Goal: Information Seeking & Learning: Learn about a topic

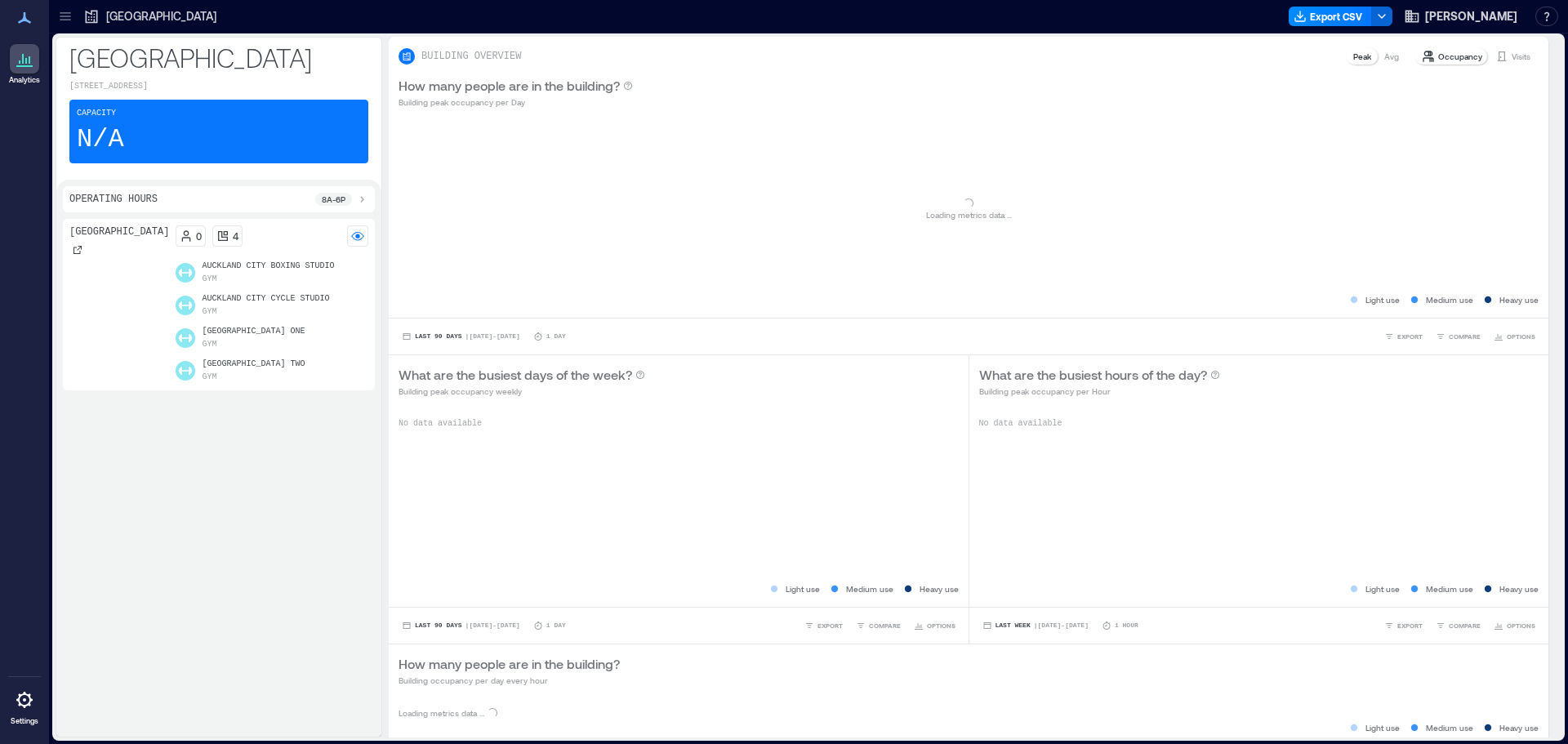
click at [70, 15] on icon at bounding box center [65, 16] width 16 height 16
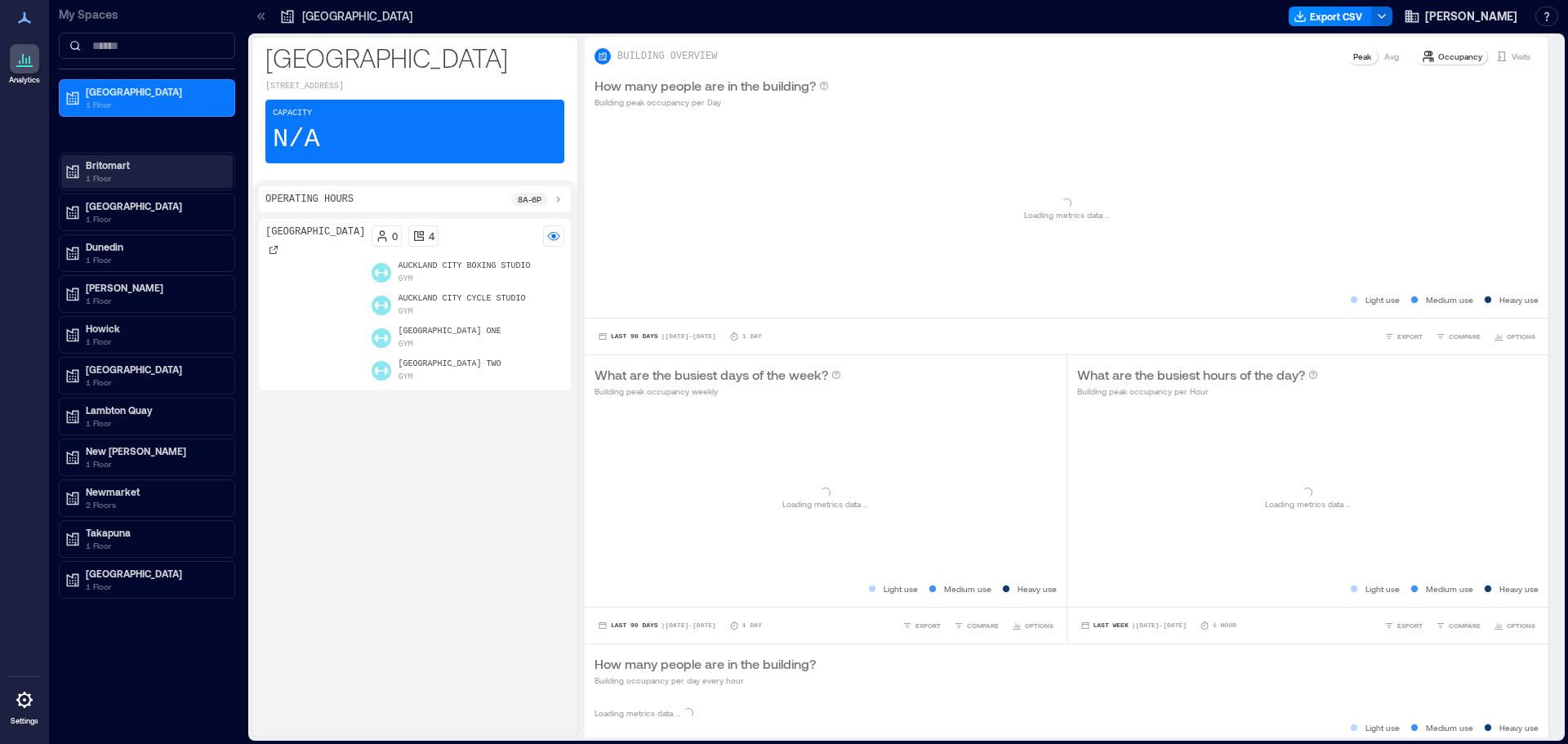
click at [122, 178] on p "1 Floor" at bounding box center [154, 179] width 137 height 13
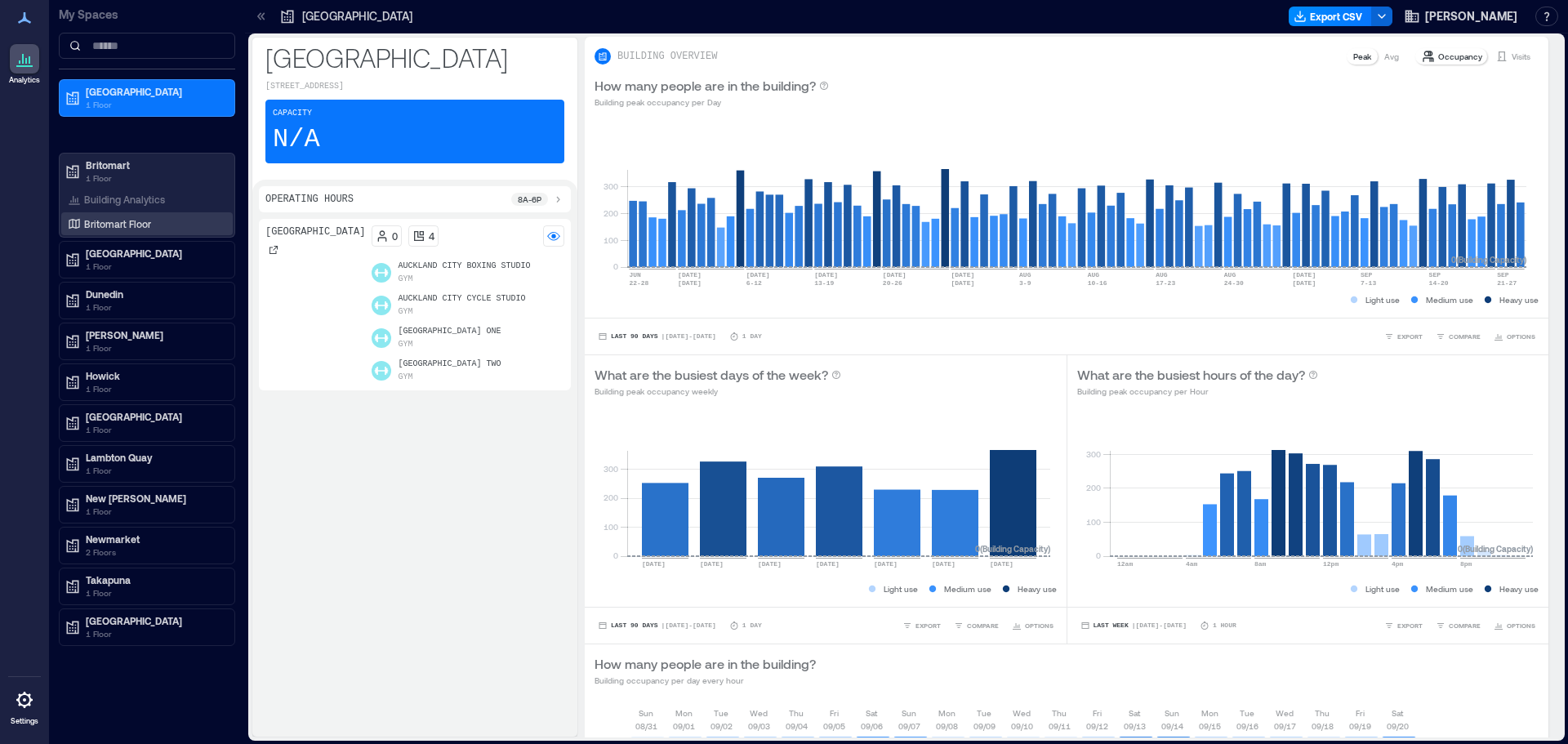
click at [121, 217] on p "Britomart Floor" at bounding box center [118, 224] width 67 height 13
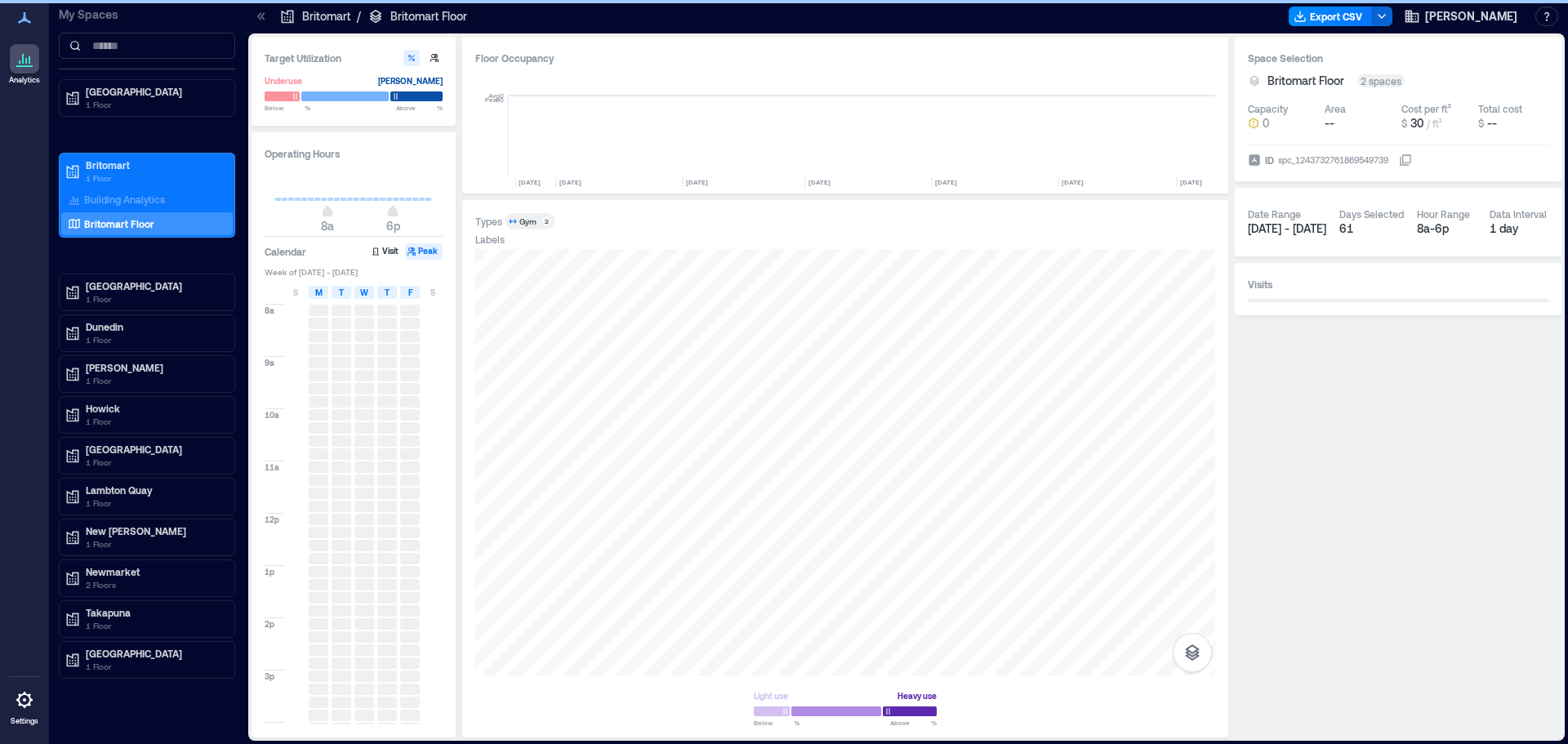
scroll to position [0, 8267]
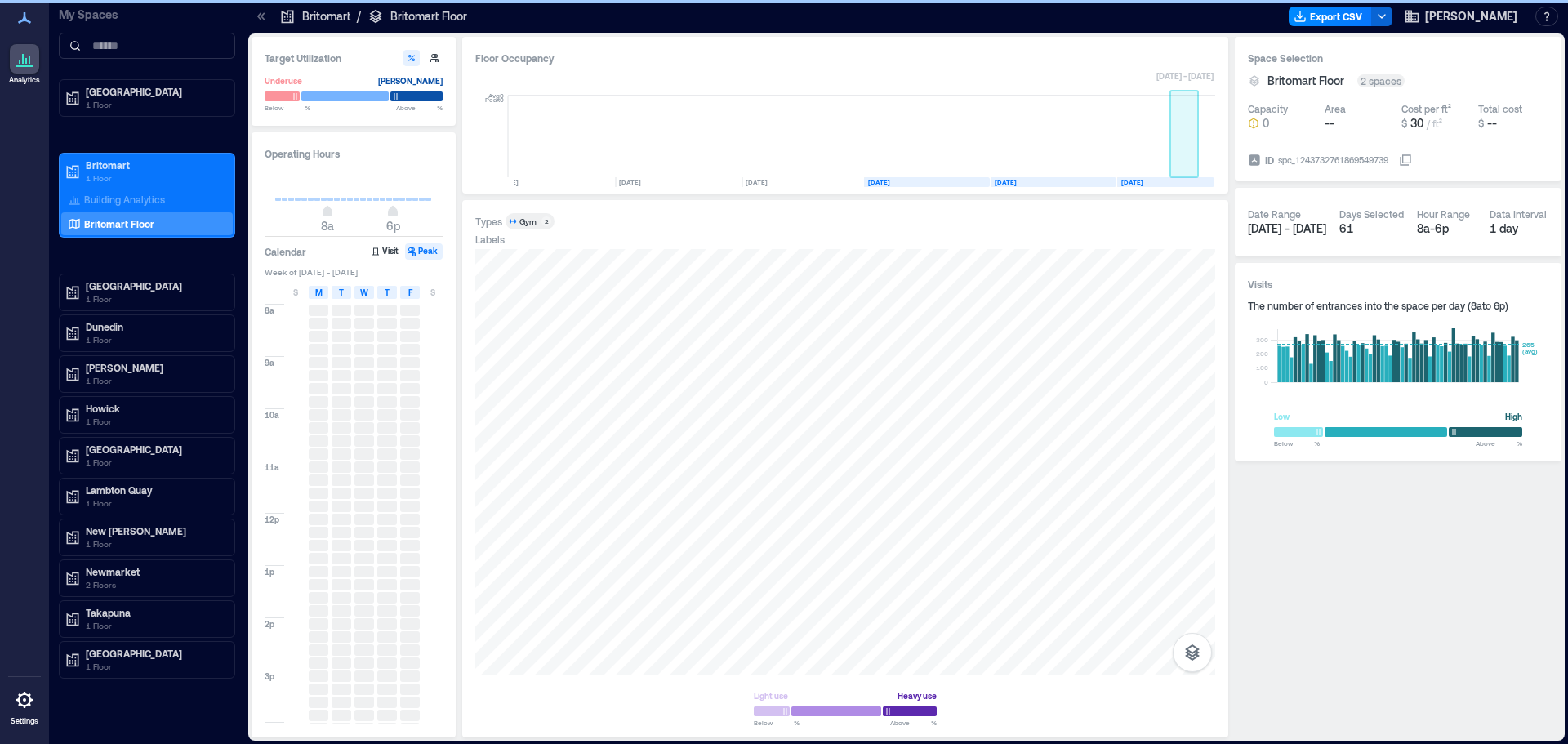
click at [1183, 164] on rect at bounding box center [1185, 136] width 29 height 82
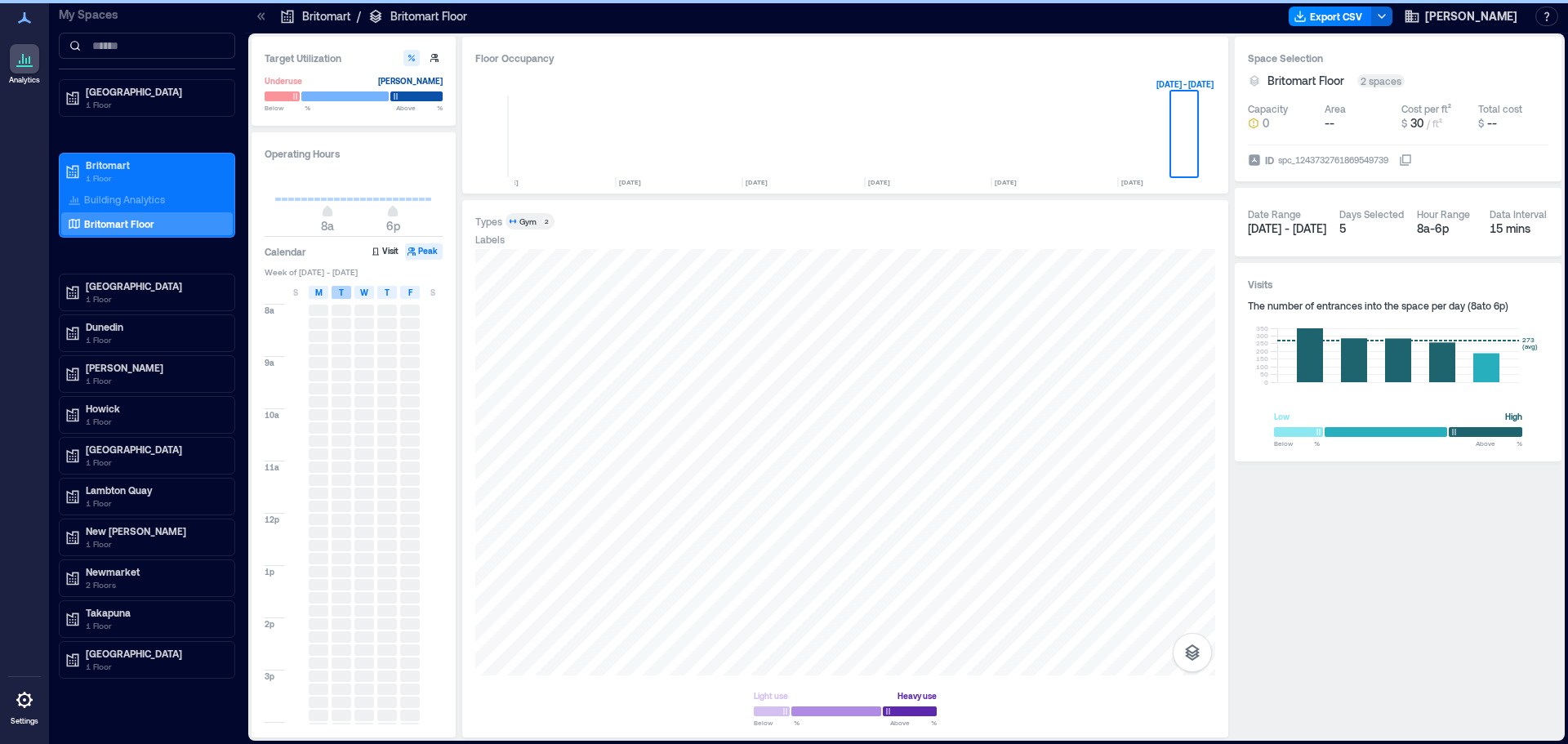
click at [335, 298] on div "T" at bounding box center [341, 293] width 19 height 13
click at [374, 291] on div "S M T W T F S" at bounding box center [354, 292] width 180 height 16
click at [363, 293] on span "W" at bounding box center [364, 293] width 9 height 13
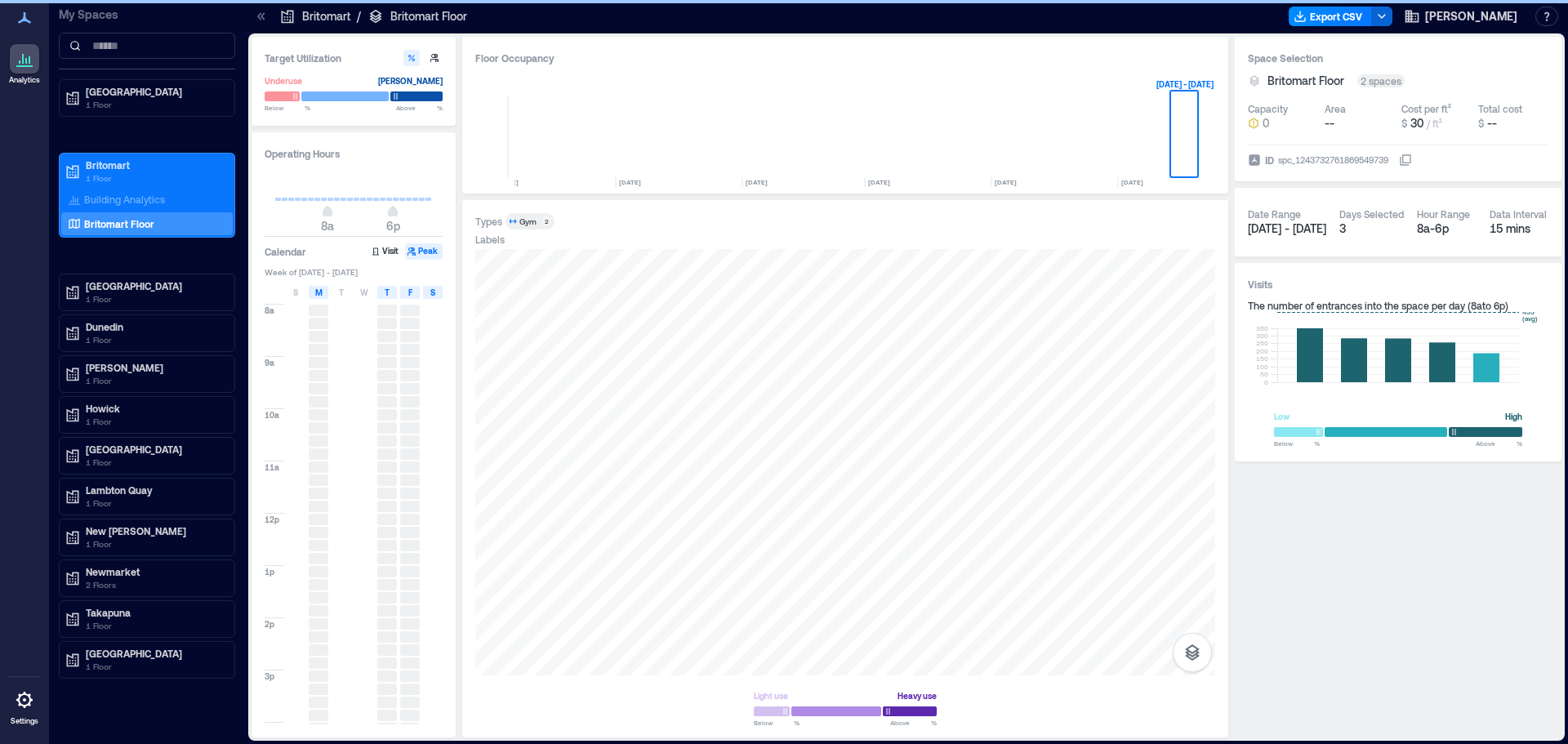
drag, startPoint x: 382, startPoint y: 293, endPoint x: 433, endPoint y: 294, distance: 51.0
click at [383, 293] on div "T" at bounding box center [387, 293] width 19 height 13
click at [420, 294] on div "S M T W T F S" at bounding box center [354, 292] width 180 height 16
click at [411, 292] on span "F" at bounding box center [410, 293] width 4 height 13
click at [317, 232] on div "Operating Hours 8a 6p Calendar Visit Peak Week of [DATE] - [DATE] S M T W T F S…" at bounding box center [354, 435] width 205 height 606
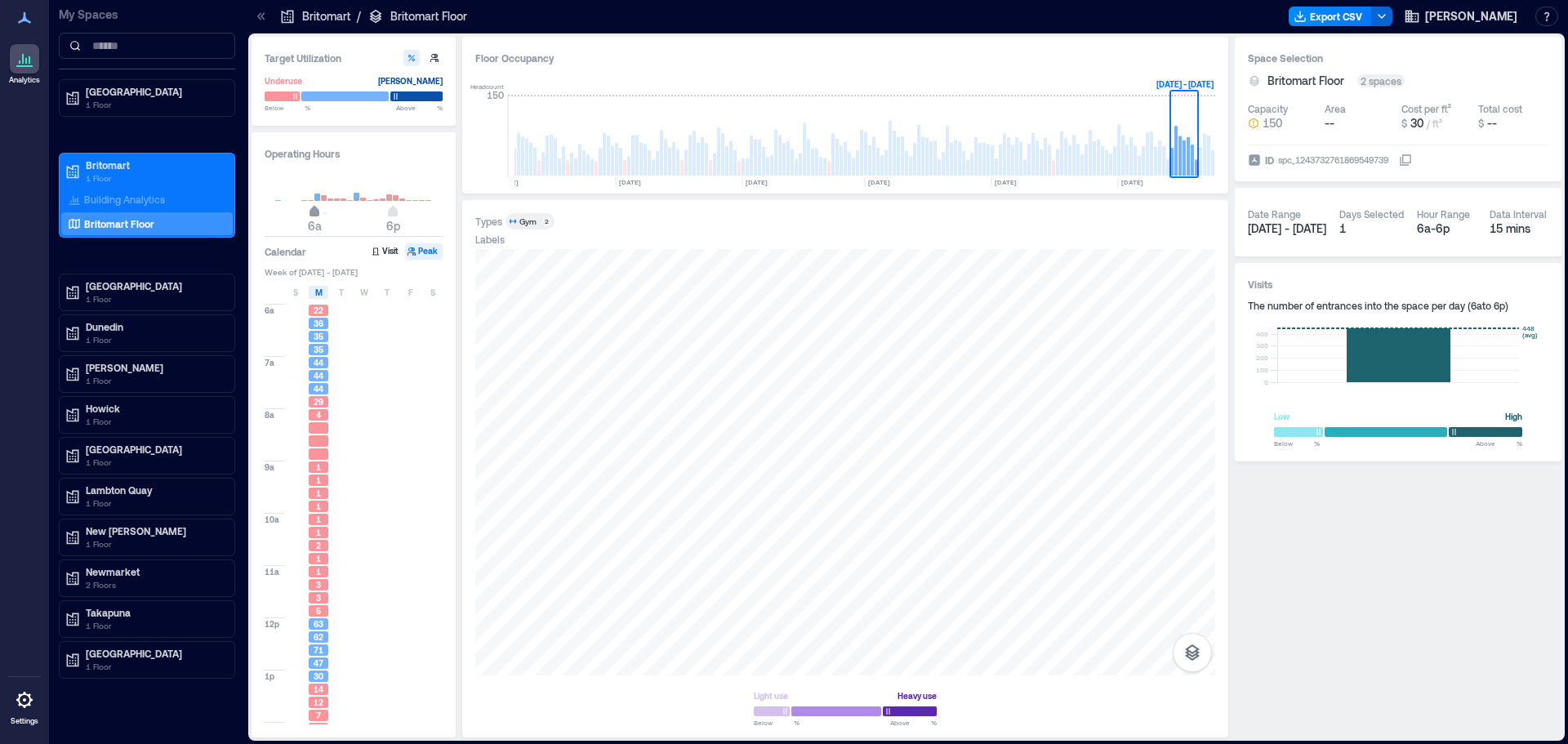
type input "*"
drag, startPoint x: 312, startPoint y: 222, endPoint x: 304, endPoint y: 237, distance: 17.0
click at [304, 237] on div "Operating Hours 4a 6p Calendar Visit Peak Week of [DATE] - [DATE] S M T W T F S…" at bounding box center [354, 435] width 205 height 606
type input "**"
drag, startPoint x: 394, startPoint y: 223, endPoint x: 418, endPoint y: 239, distance: 28.8
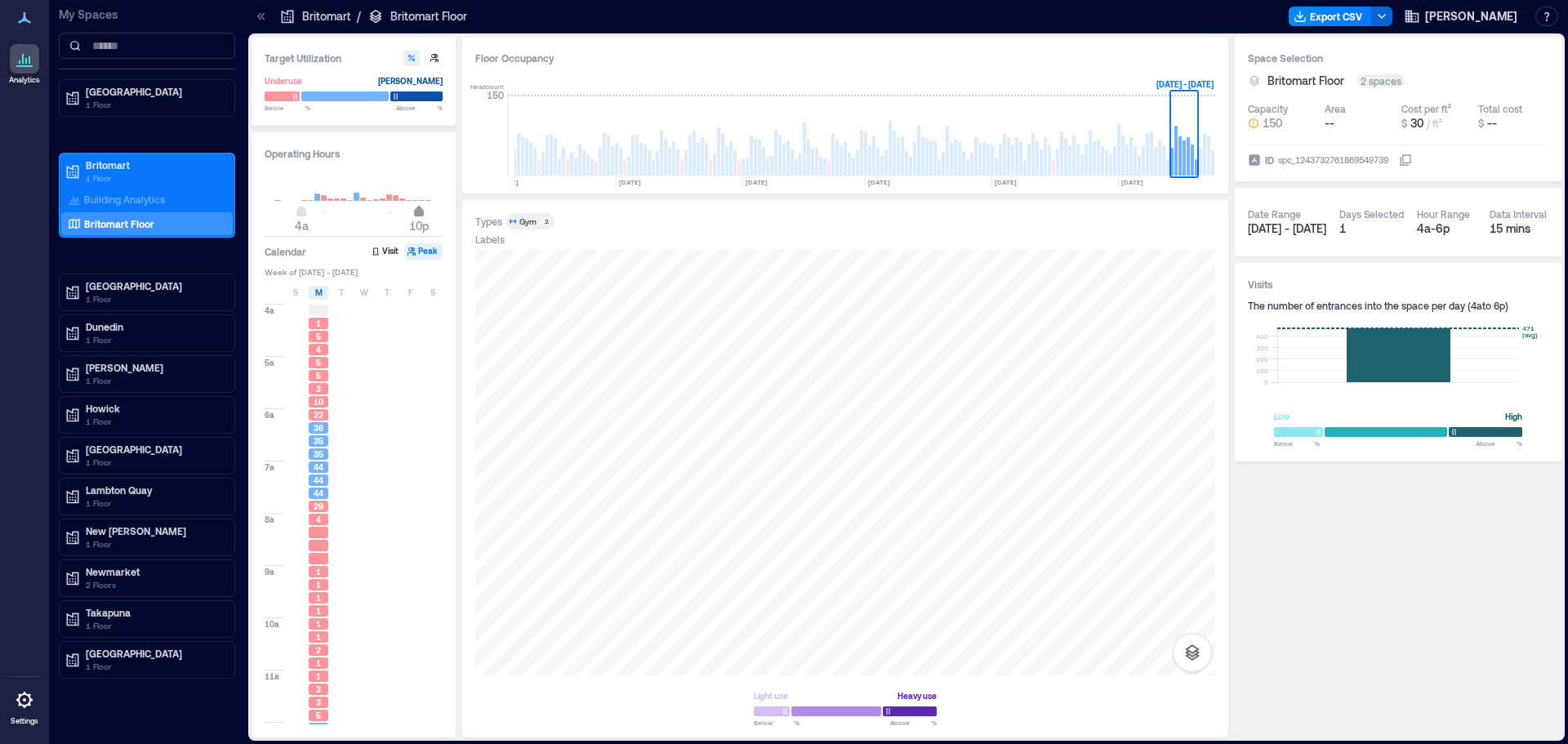
click at [418, 226] on span "4a 10p" at bounding box center [353, 213] width 157 height 25
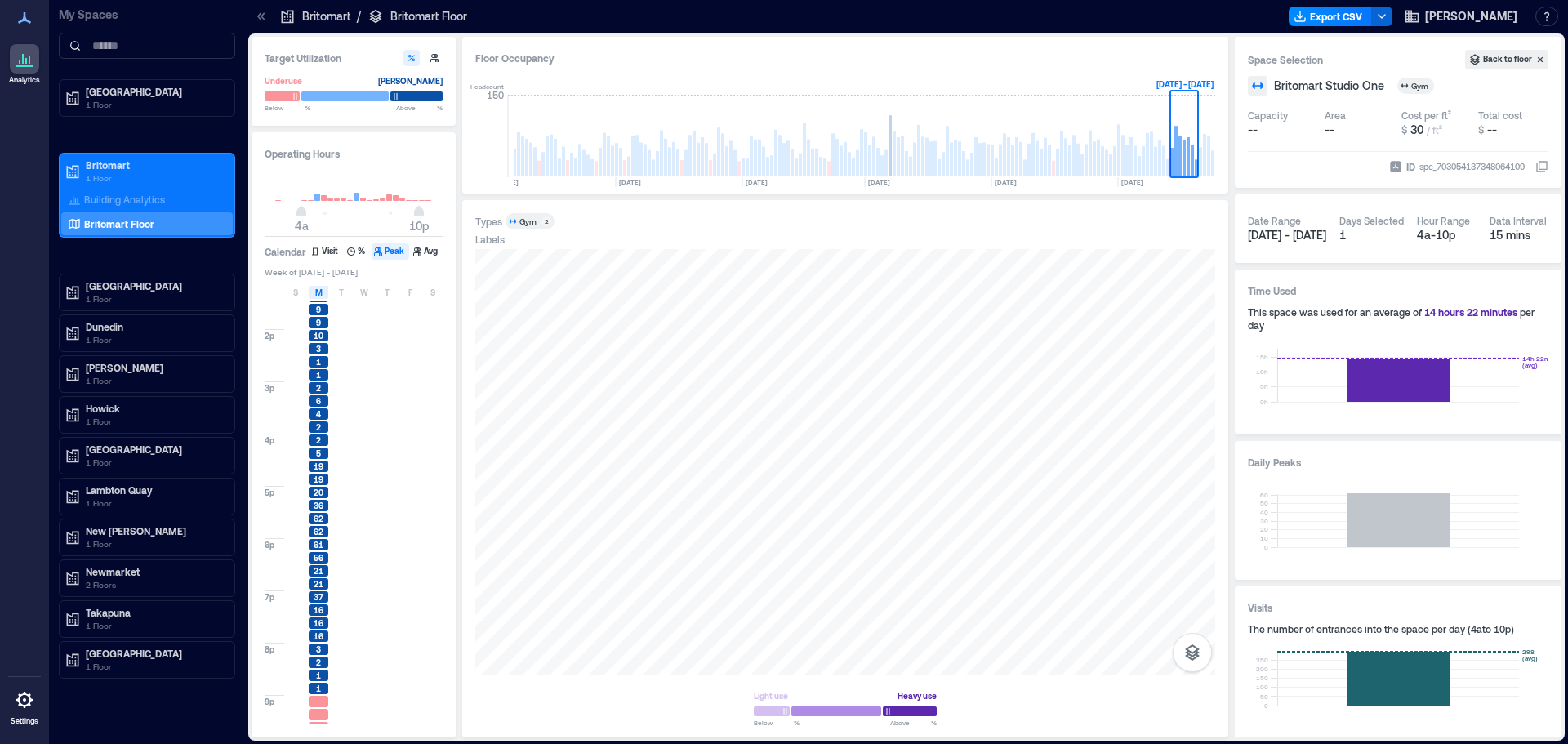
scroll to position [521, 0]
click at [321, 297] on span "M" at bounding box center [319, 293] width 8 height 13
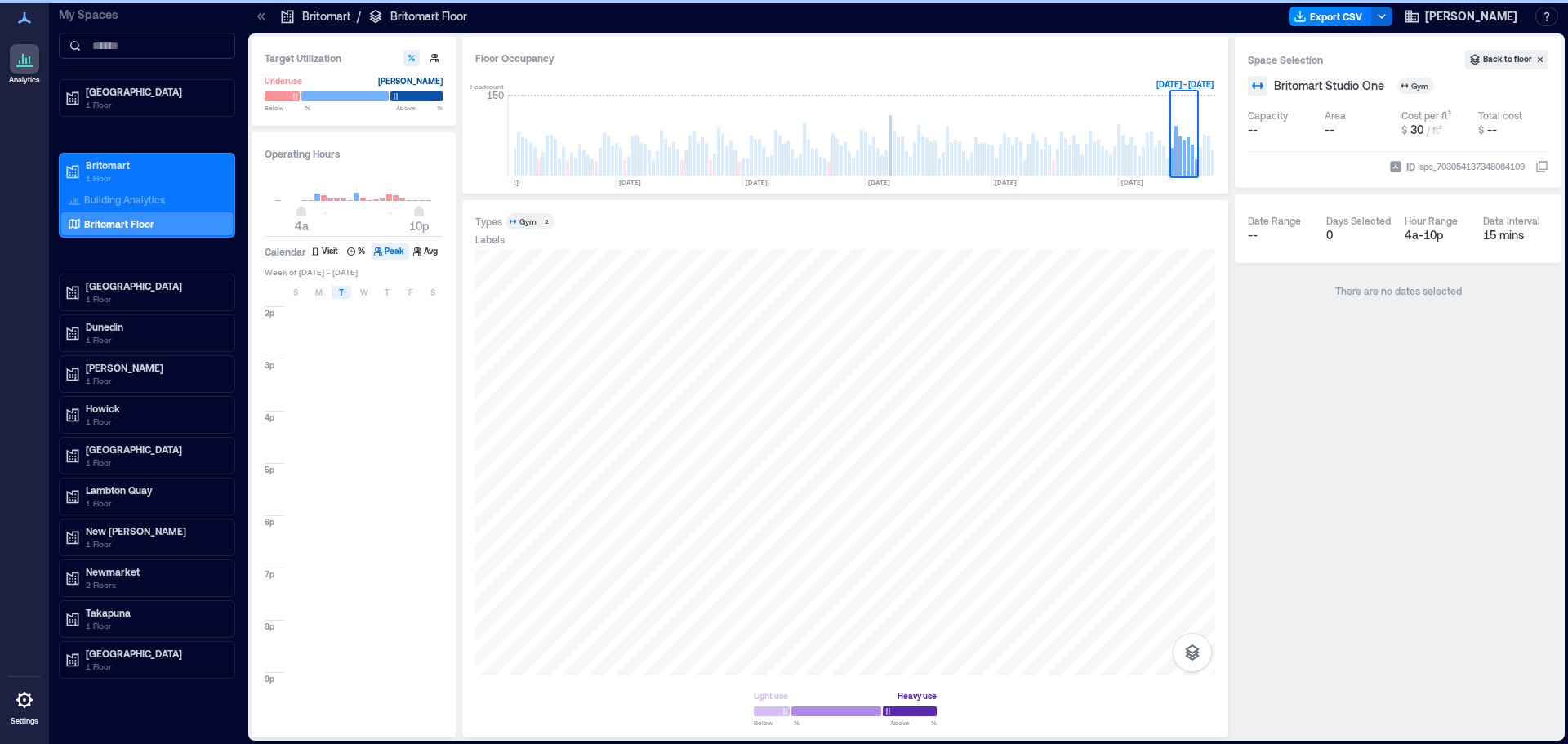
click at [342, 297] on span "T" at bounding box center [341, 293] width 5 height 13
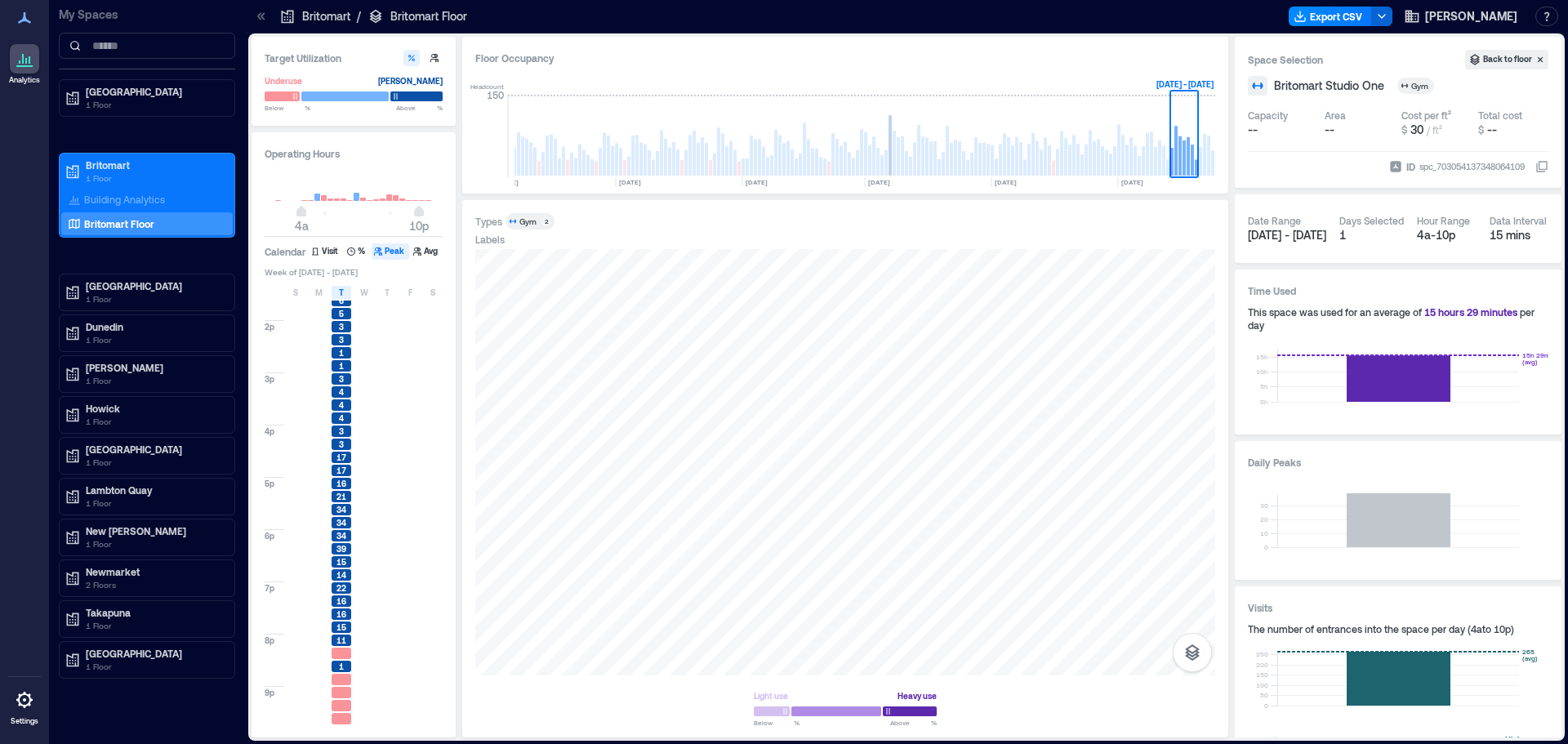
scroll to position [521, 0]
drag, startPoint x: 337, startPoint y: 297, endPoint x: 363, endPoint y: 294, distance: 26.2
click at [337, 297] on div "T" at bounding box center [341, 293] width 19 height 13
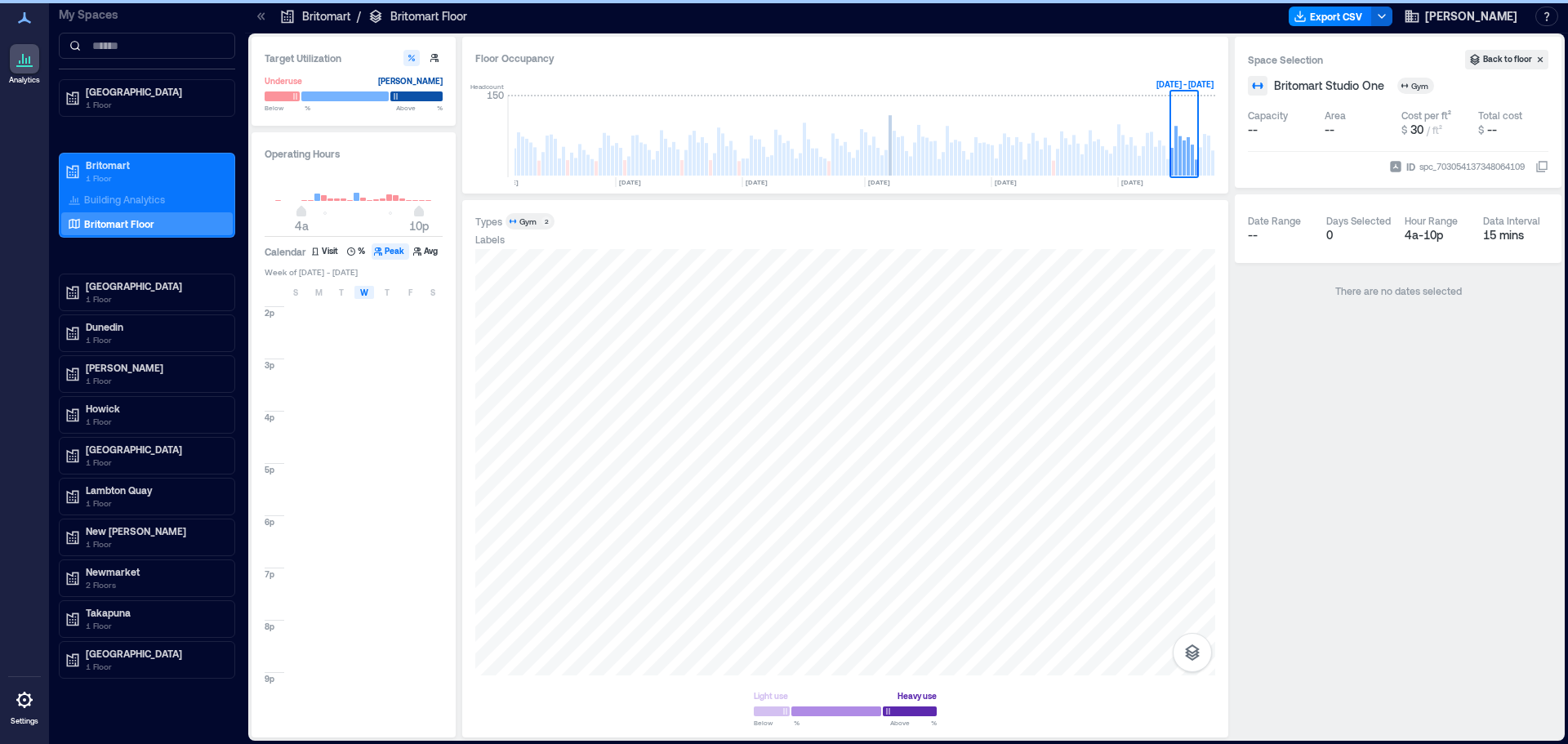
click at [363, 294] on span "W" at bounding box center [364, 293] width 9 height 13
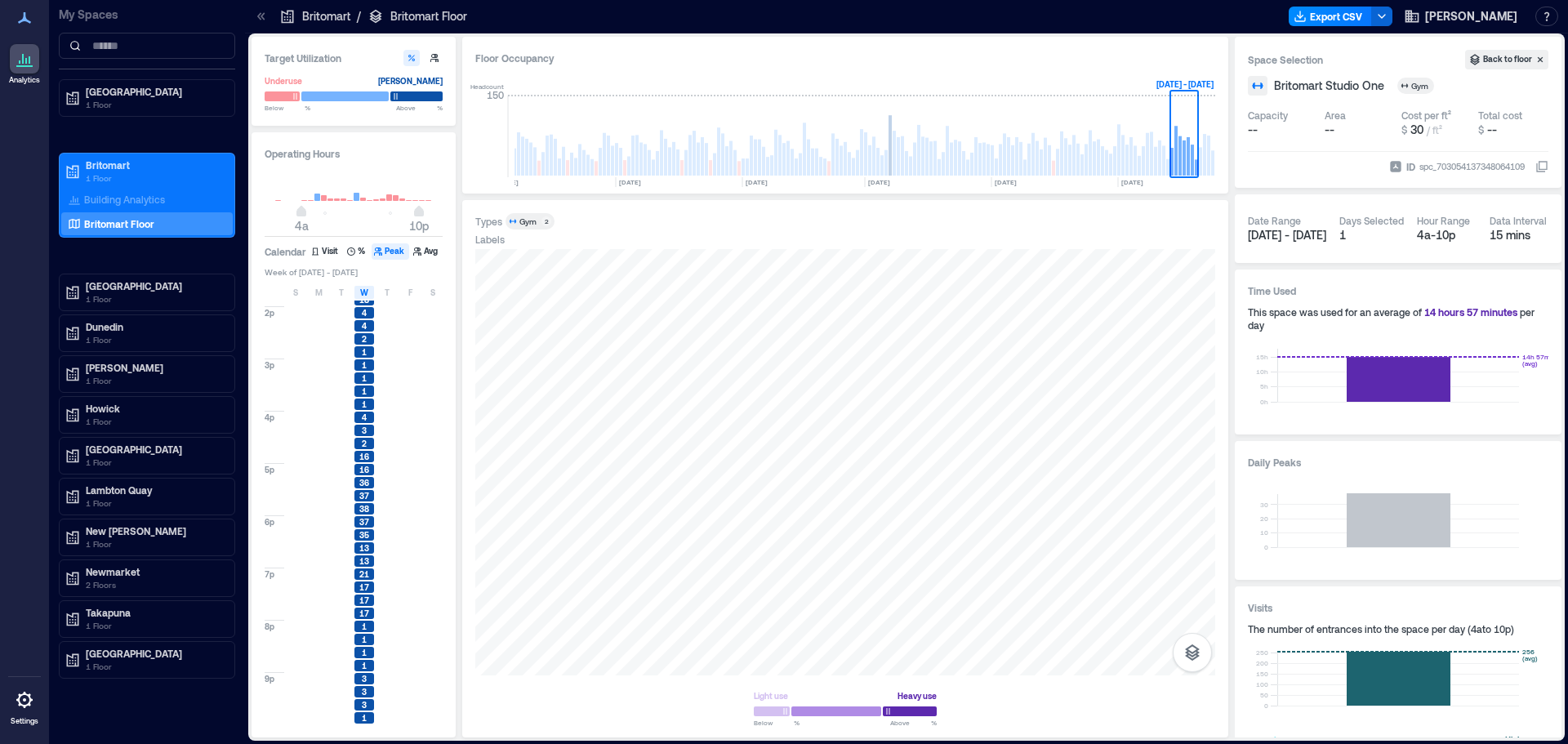
scroll to position [521, 0]
click at [362, 294] on span "W" at bounding box center [364, 293] width 9 height 13
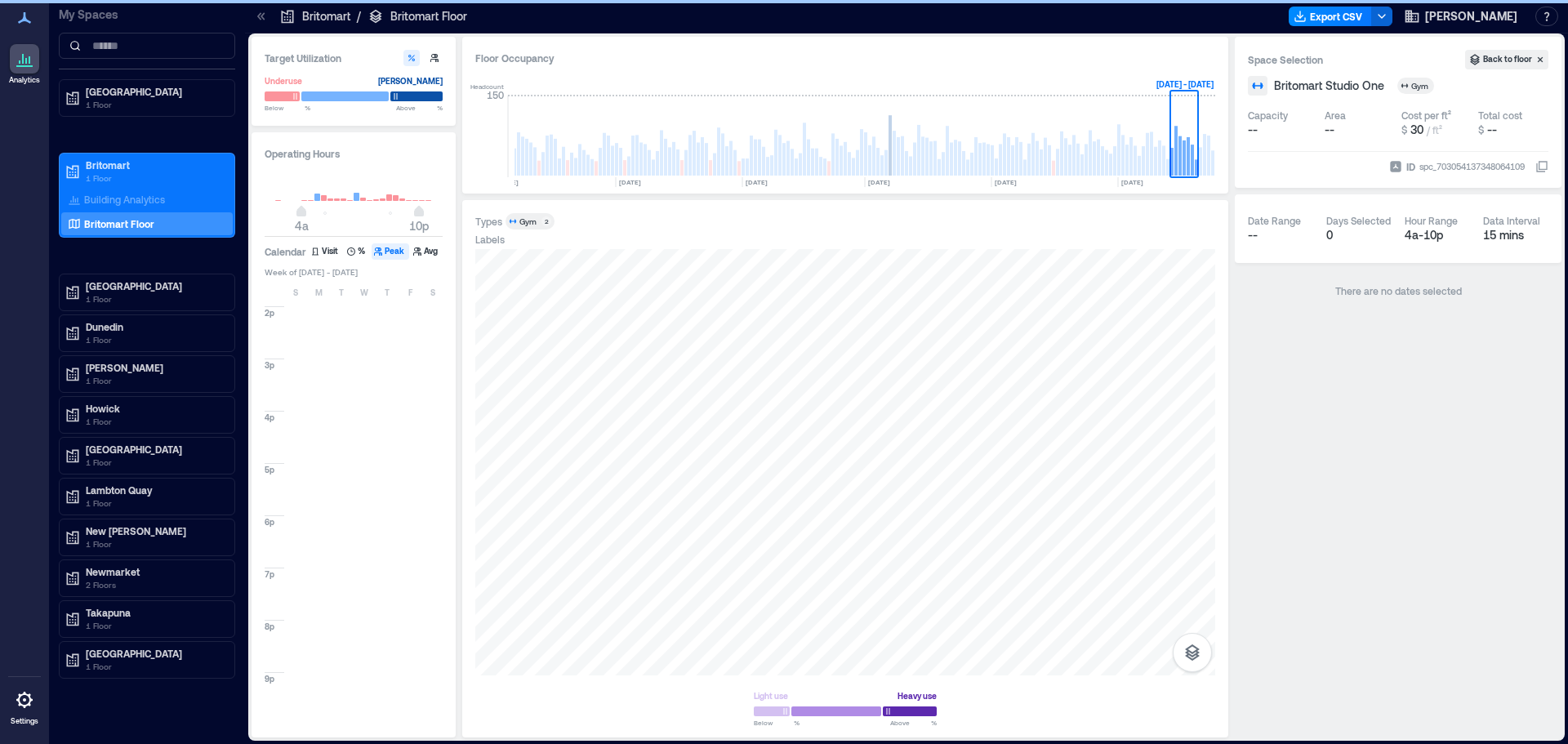
drag, startPoint x: 415, startPoint y: 290, endPoint x: 398, endPoint y: 294, distance: 17.5
click at [408, 292] on div "F" at bounding box center [410, 293] width 19 height 13
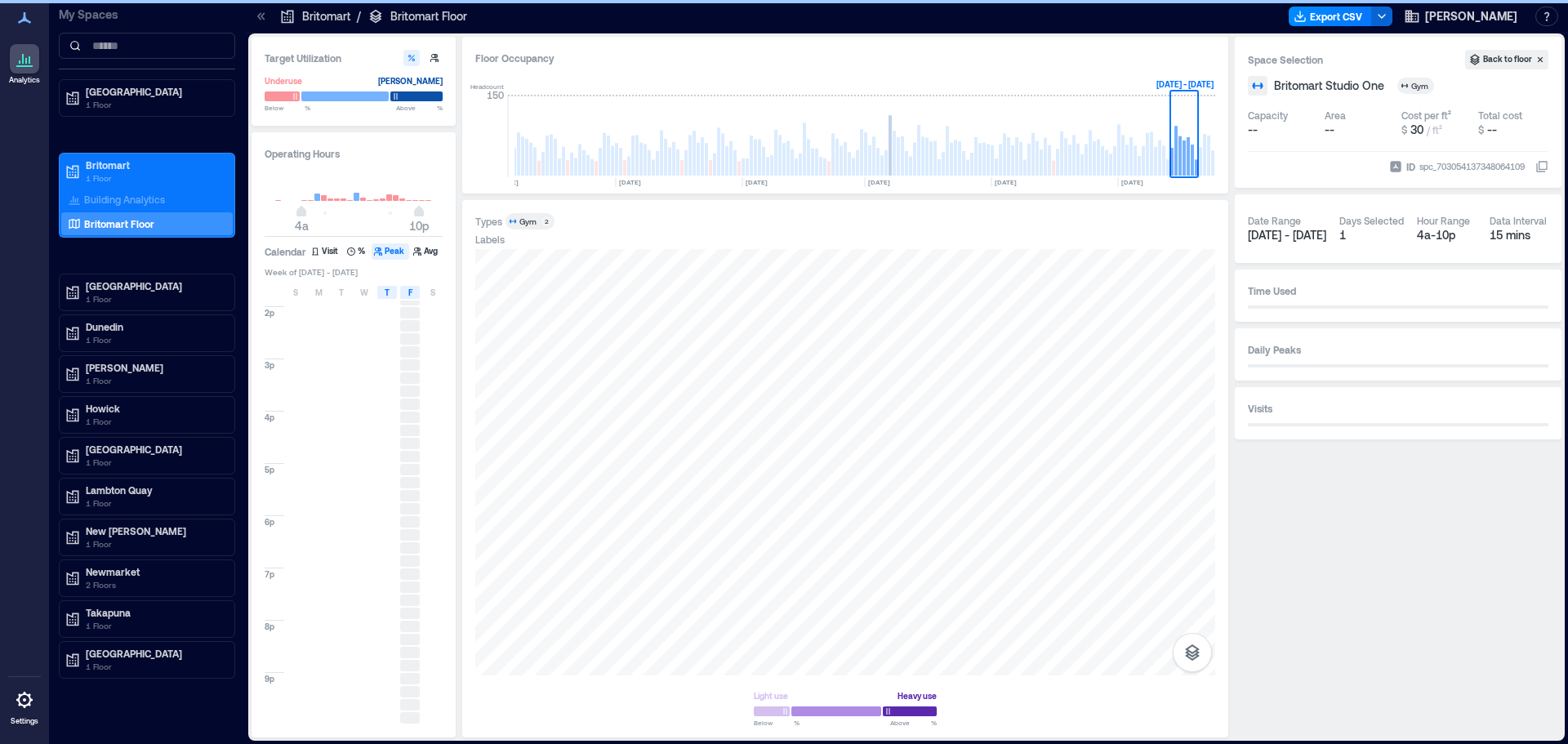
click at [389, 291] on span "T" at bounding box center [386, 293] width 5 height 13
click at [417, 295] on div "F" at bounding box center [410, 293] width 19 height 13
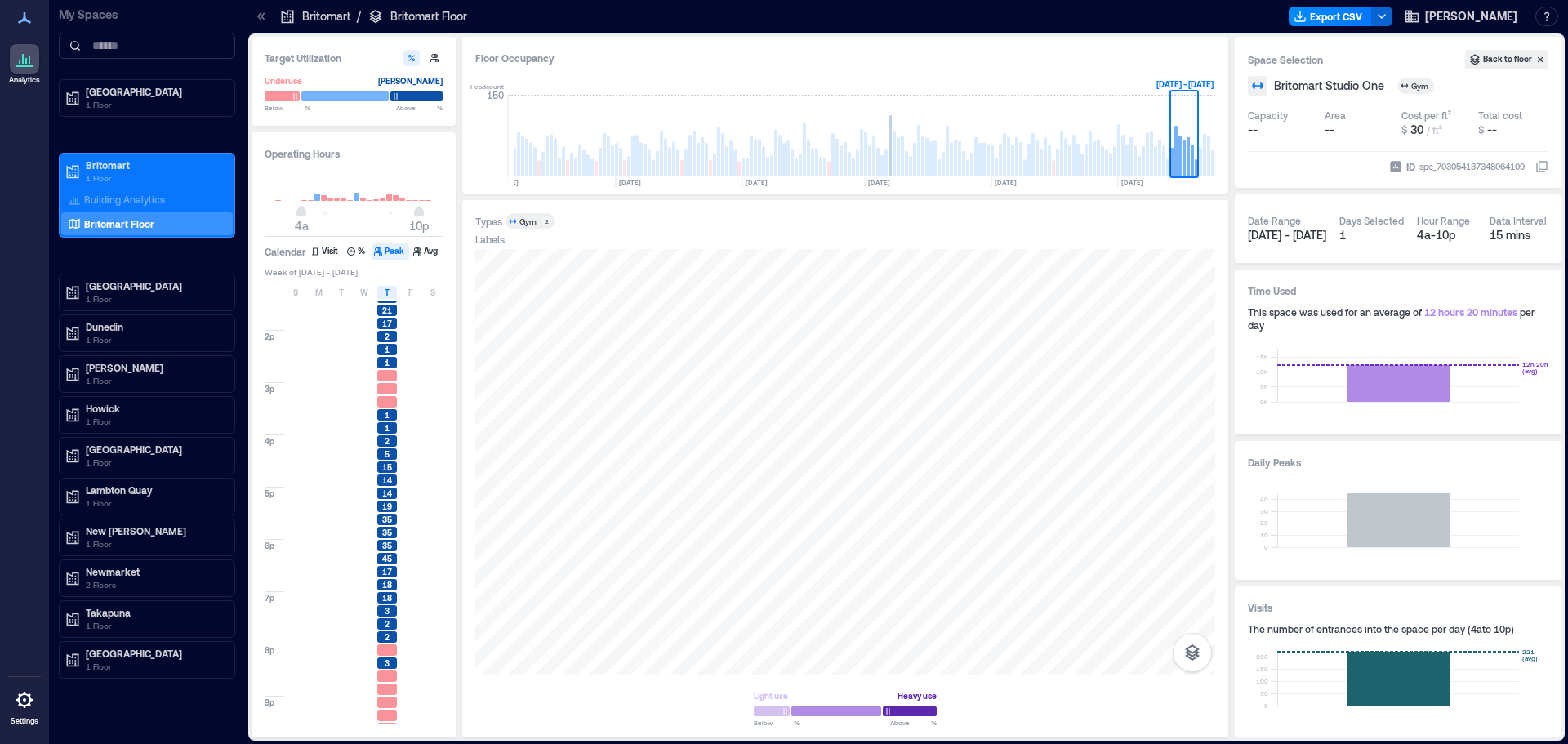
scroll to position [521, 0]
drag, startPoint x: 395, startPoint y: 294, endPoint x: 403, endPoint y: 293, distance: 8.1
click at [395, 294] on div "T" at bounding box center [387, 293] width 19 height 13
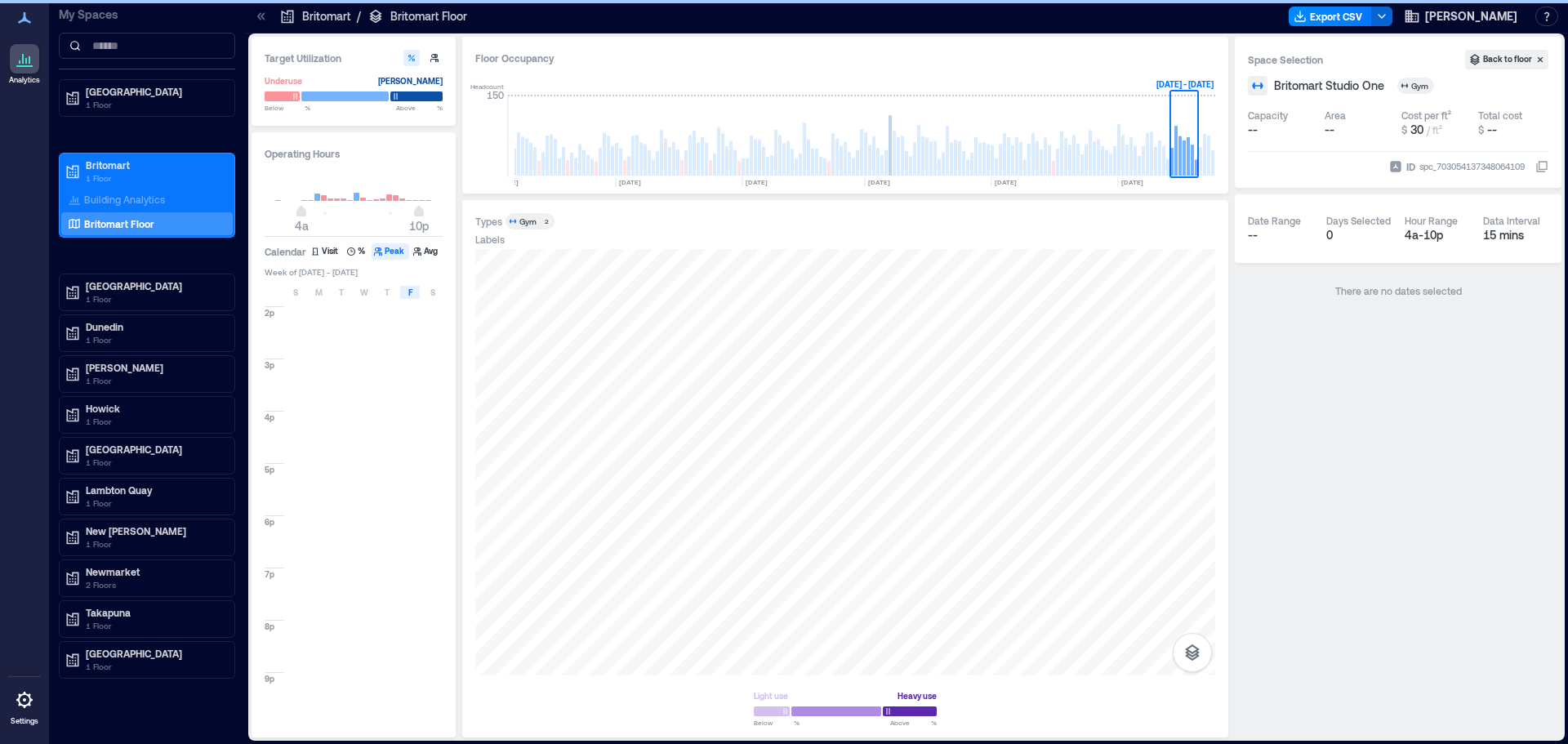
click at [403, 293] on div "F" at bounding box center [410, 293] width 19 height 13
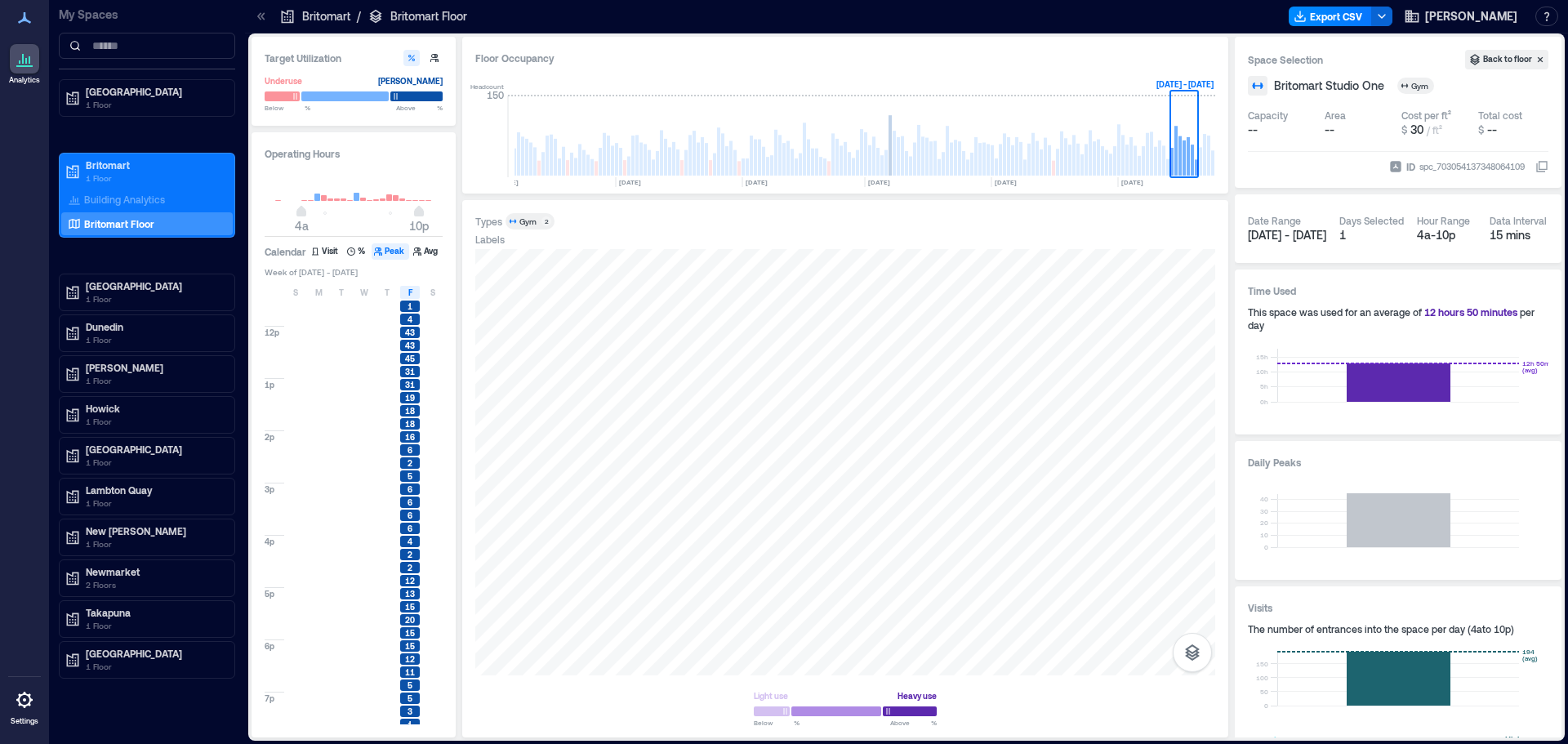
scroll to position [490, 0]
drag, startPoint x: 410, startPoint y: 294, endPoint x: 432, endPoint y: 293, distance: 22.0
click at [410, 294] on span "F" at bounding box center [410, 293] width 4 height 13
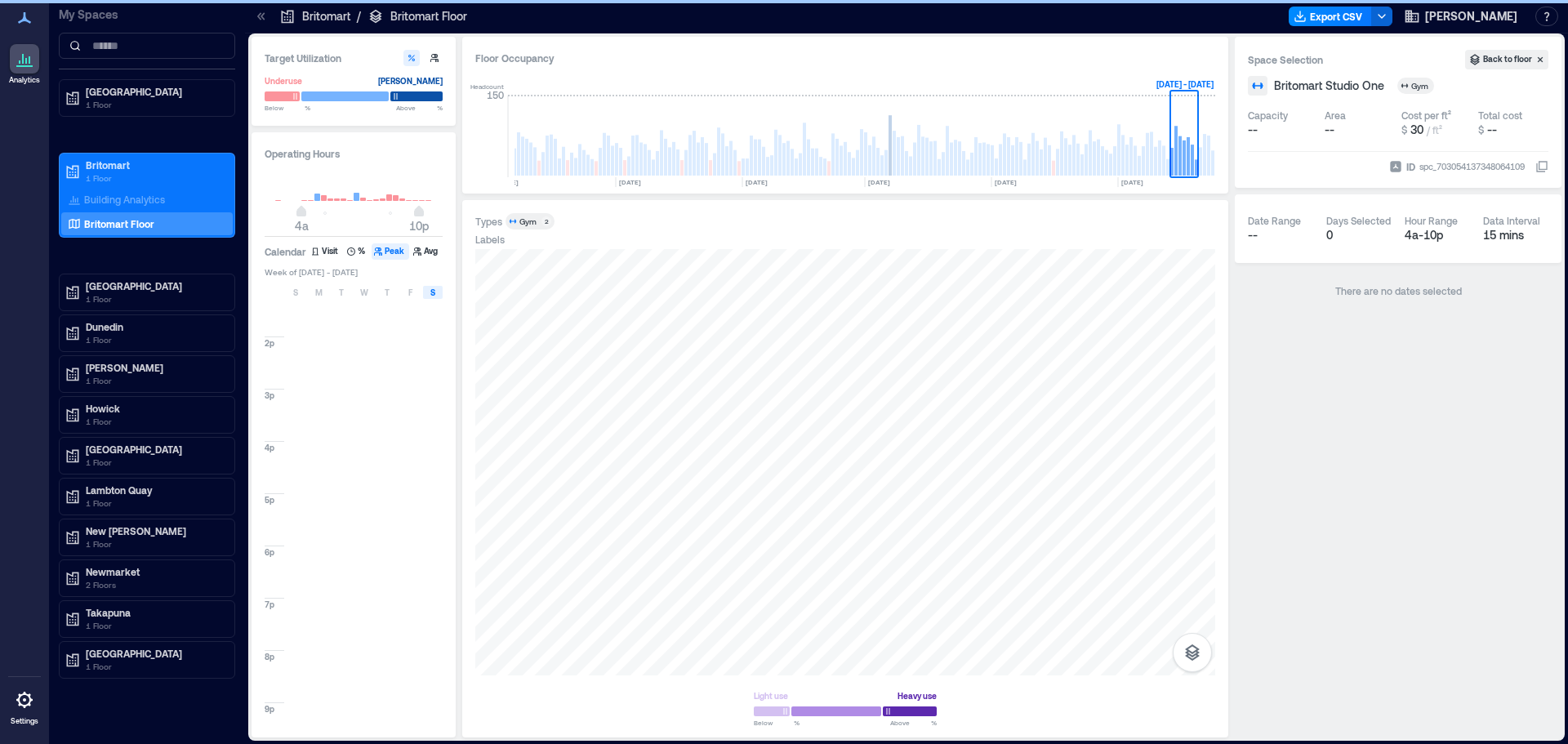
click at [432, 294] on span "S" at bounding box center [432, 293] width 5 height 13
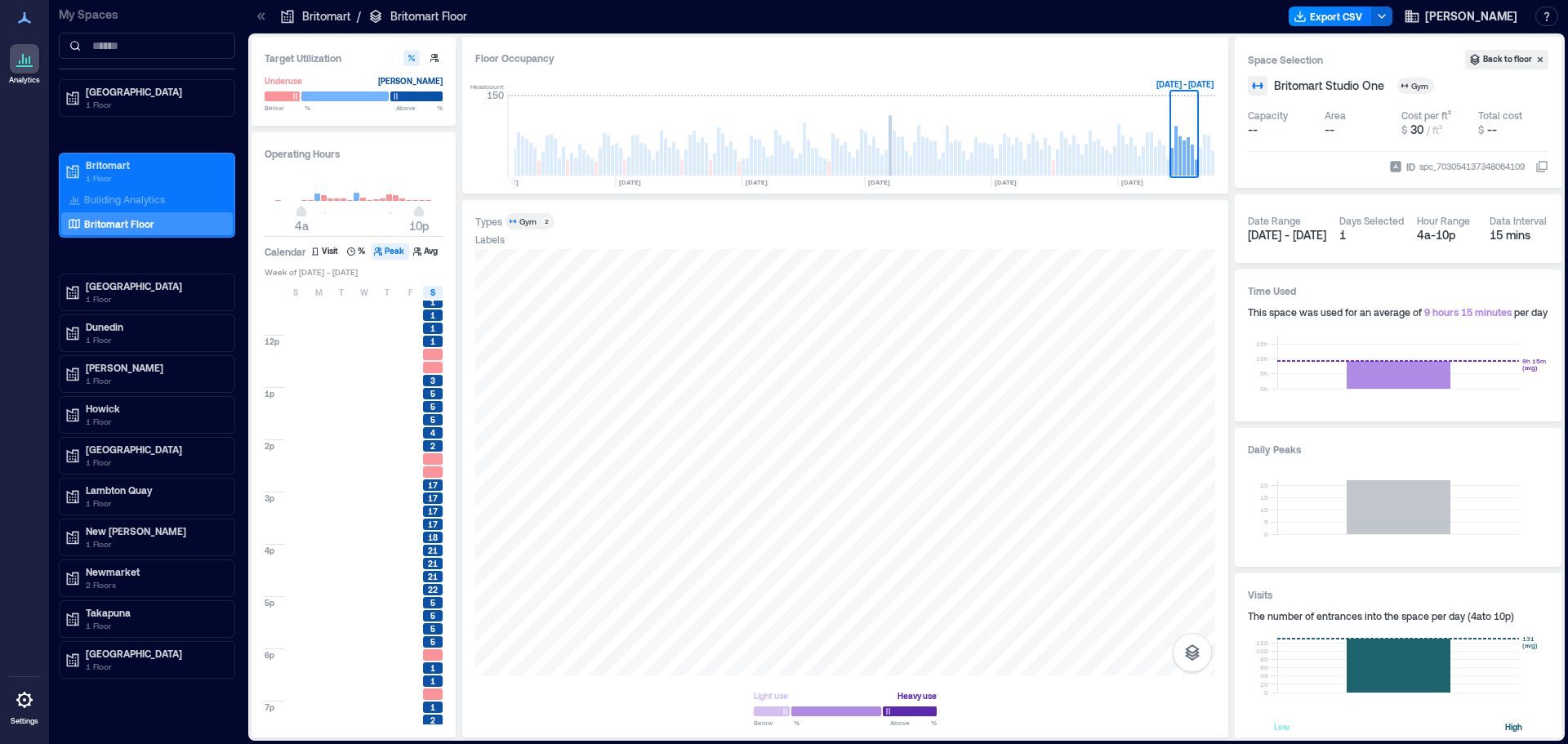
scroll to position [490, 0]
drag, startPoint x: 1203, startPoint y: 171, endPoint x: 1037, endPoint y: 186, distance: 166.7
click at [1203, 171] on rect at bounding box center [1204, 154] width 3 height 41
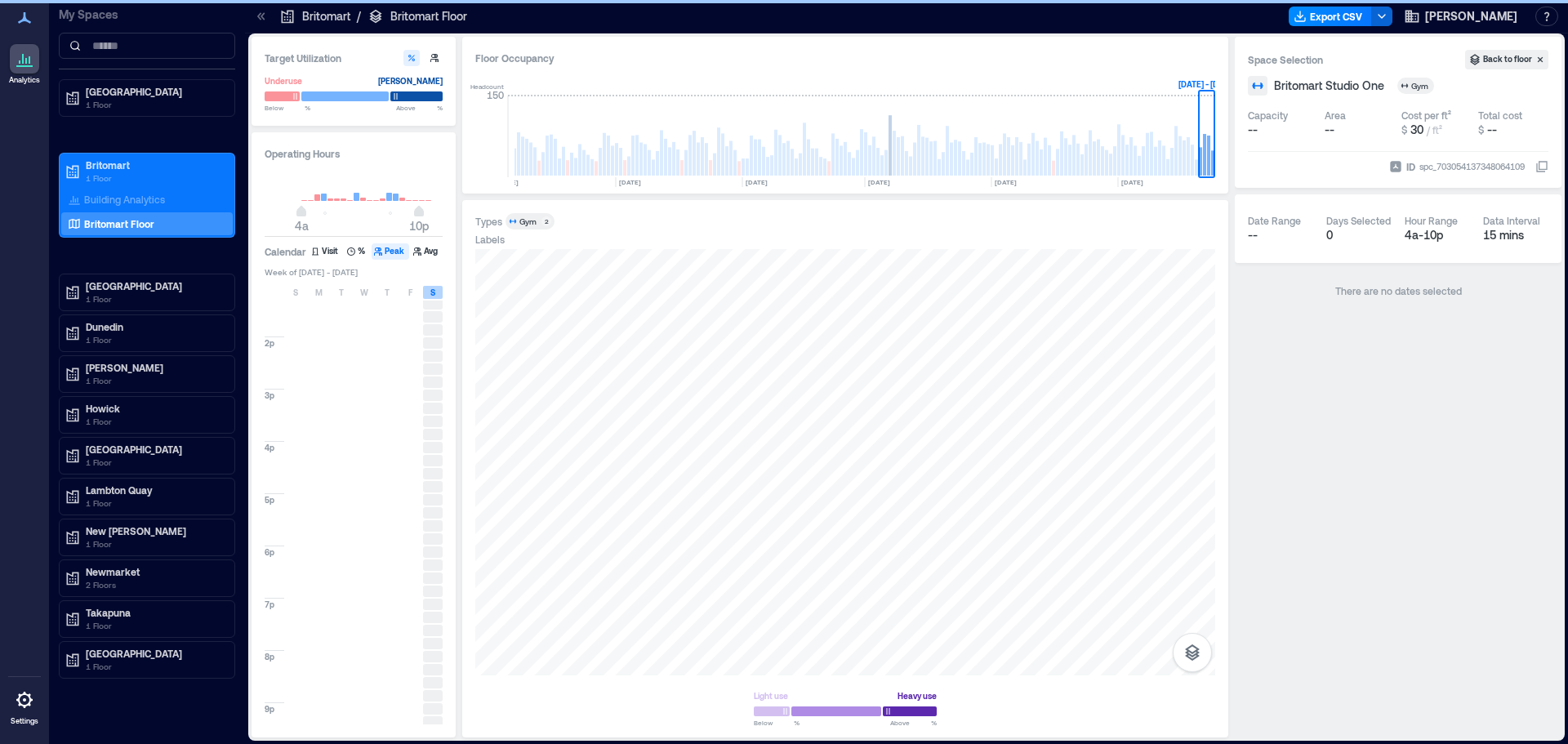
click at [441, 294] on div "S" at bounding box center [432, 293] width 19 height 13
click at [291, 286] on div "S" at bounding box center [296, 293] width 19 height 13
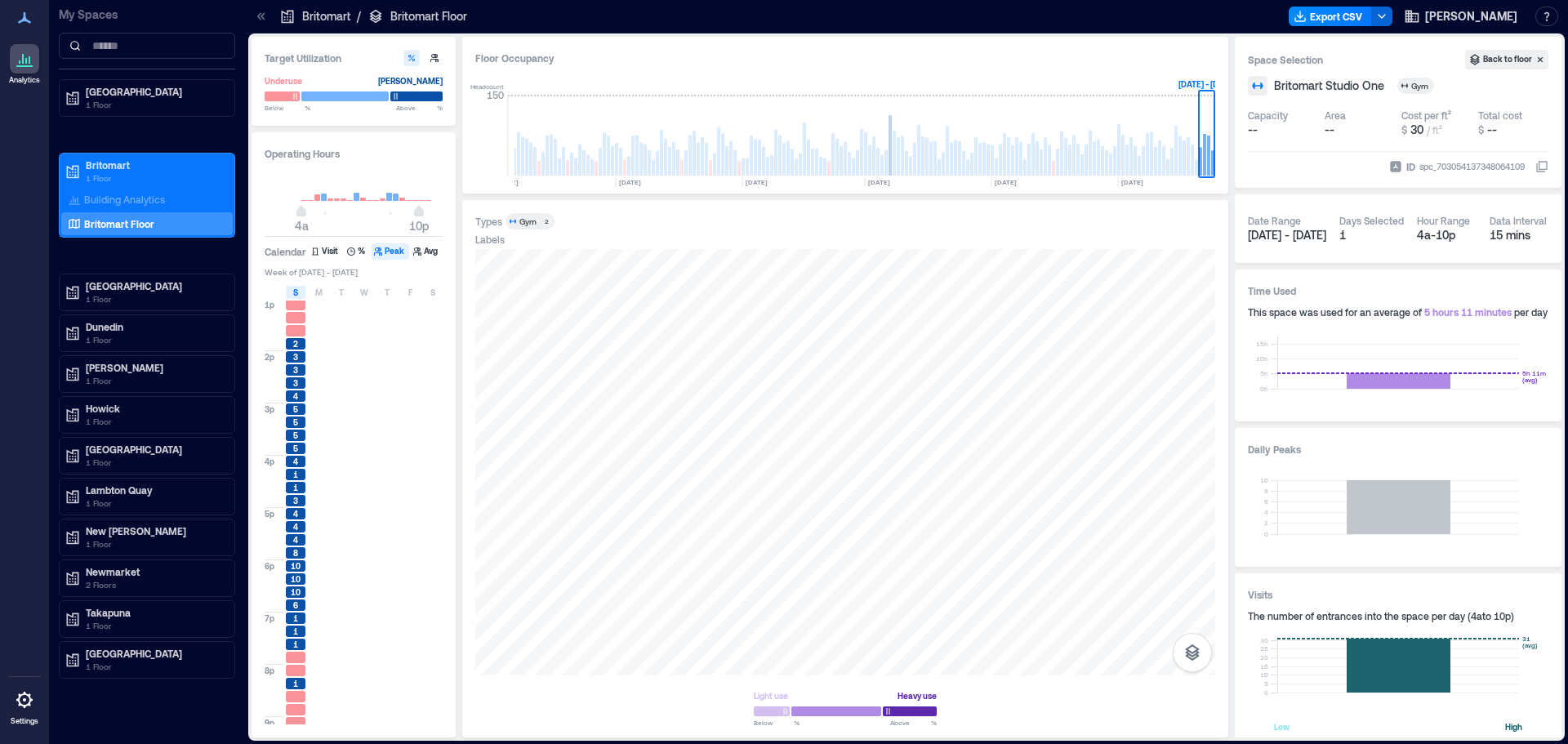
scroll to position [490, 0]
click at [1028, 542] on div at bounding box center [845, 462] width 740 height 427
click at [581, 520] on div at bounding box center [845, 462] width 740 height 427
click at [1017, 527] on div at bounding box center [845, 462] width 740 height 427
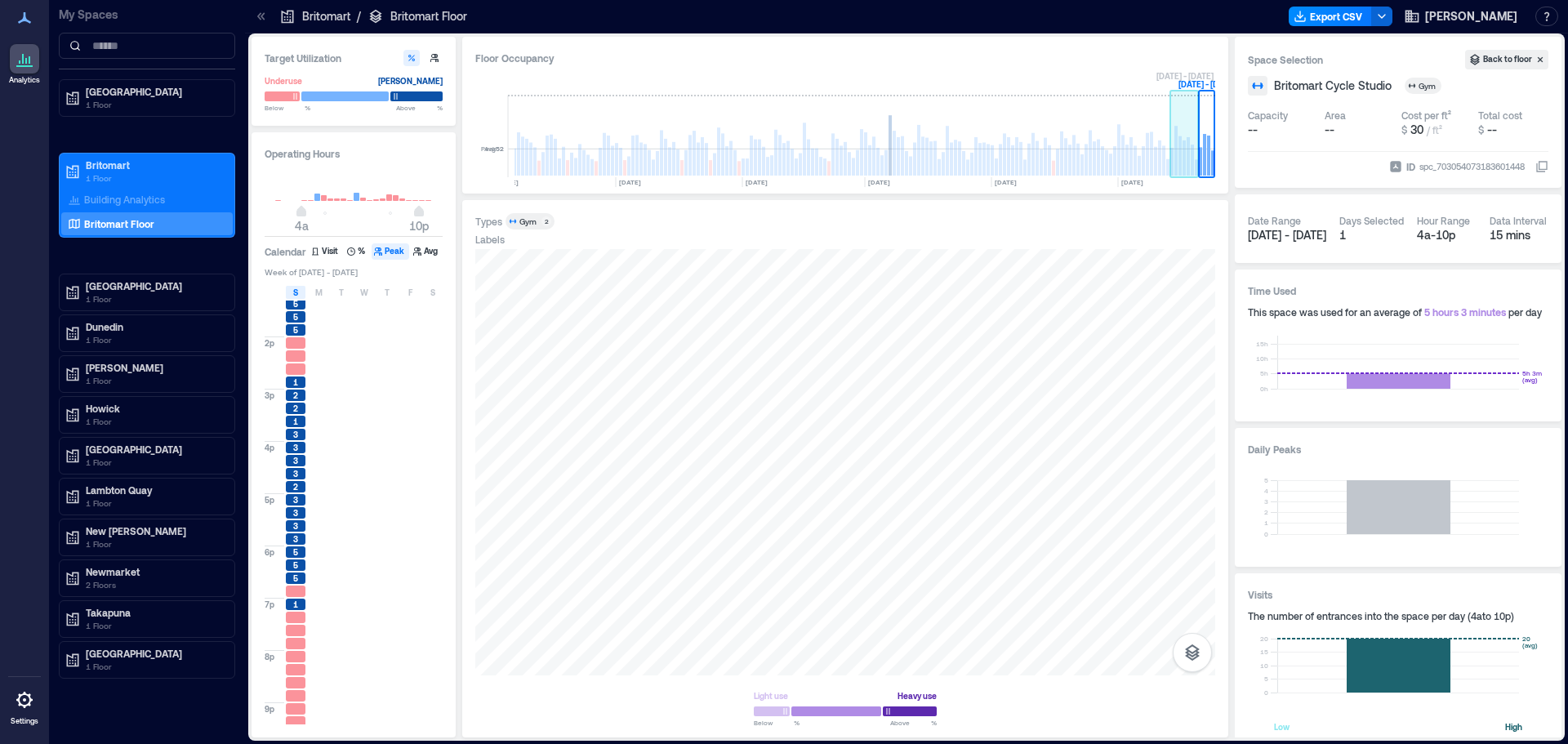
click at [1186, 165] on rect at bounding box center [1184, 158] width 3 height 36
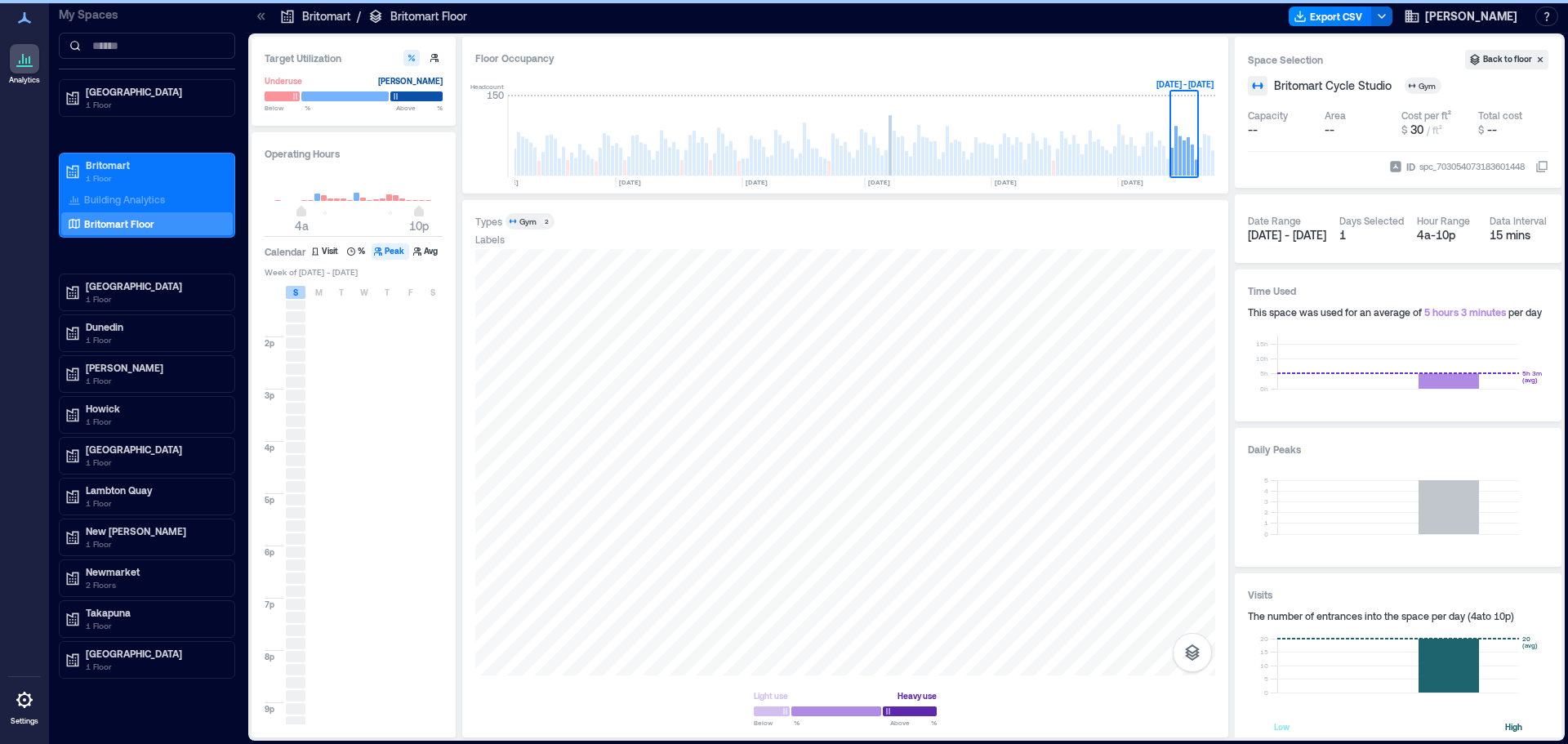
click at [296, 288] on span "S" at bounding box center [295, 293] width 5 height 13
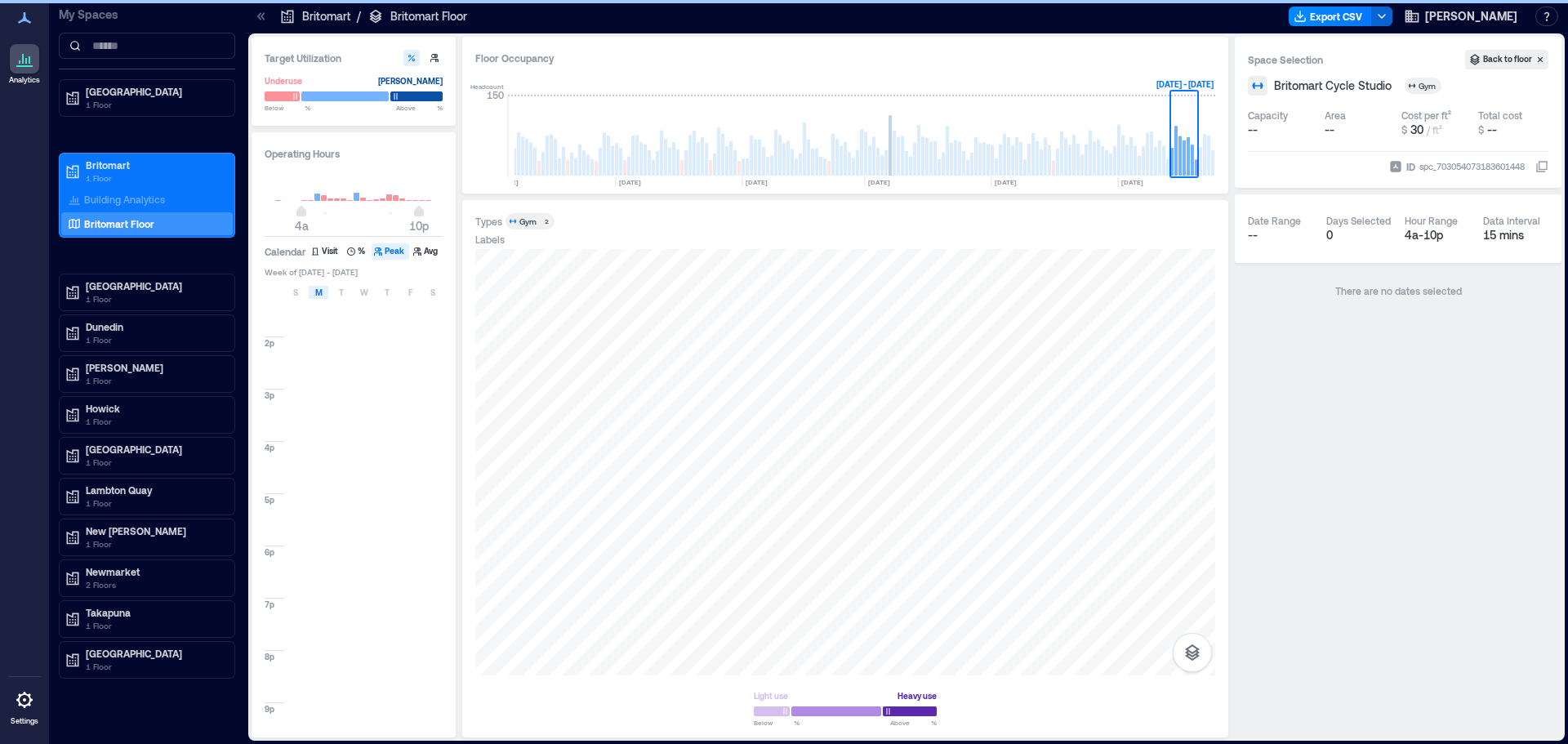
click at [316, 291] on span "M" at bounding box center [319, 293] width 8 height 13
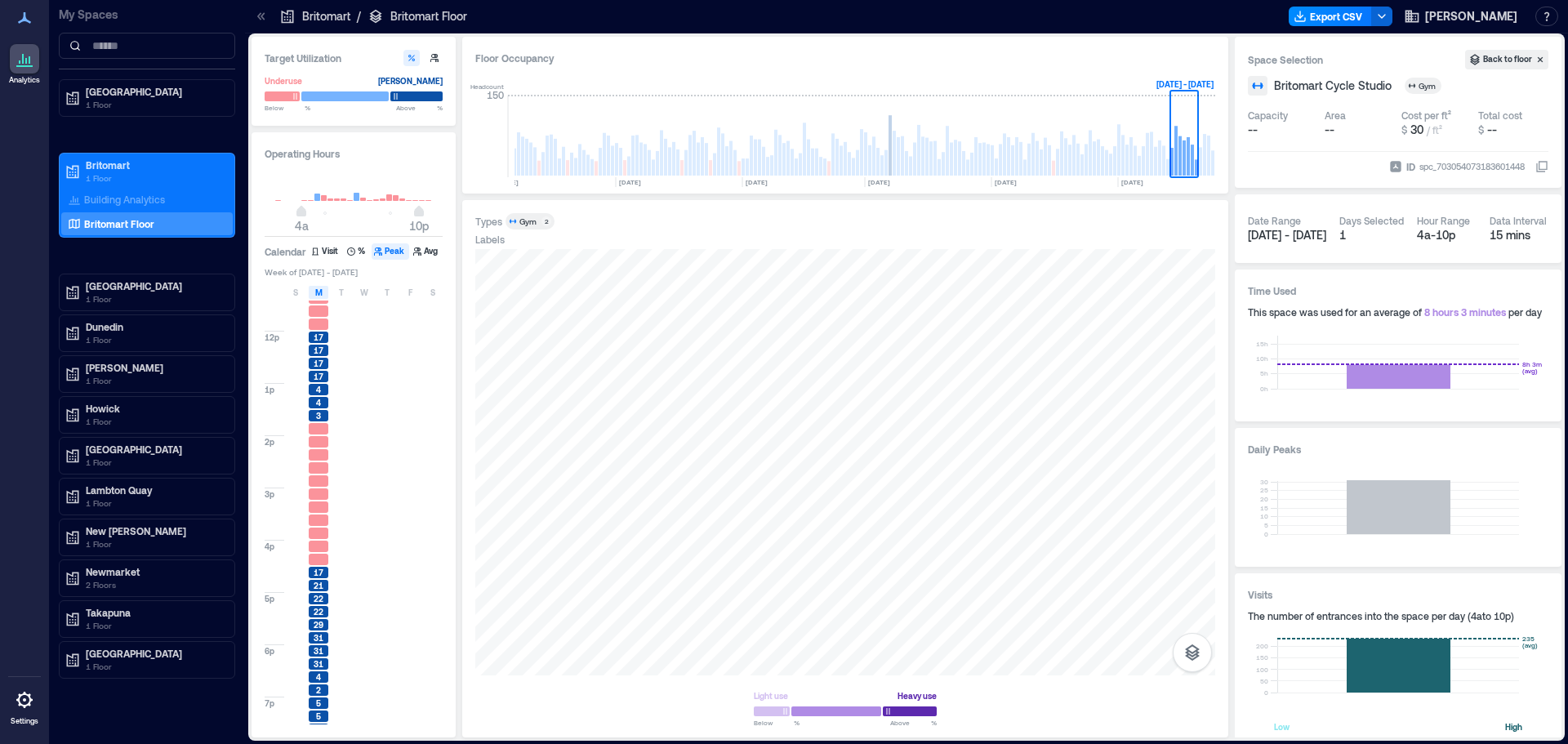
scroll to position [490, 0]
drag, startPoint x: 313, startPoint y: 297, endPoint x: 346, endPoint y: 289, distance: 34.0
click at [314, 297] on div "M" at bounding box center [318, 293] width 19 height 13
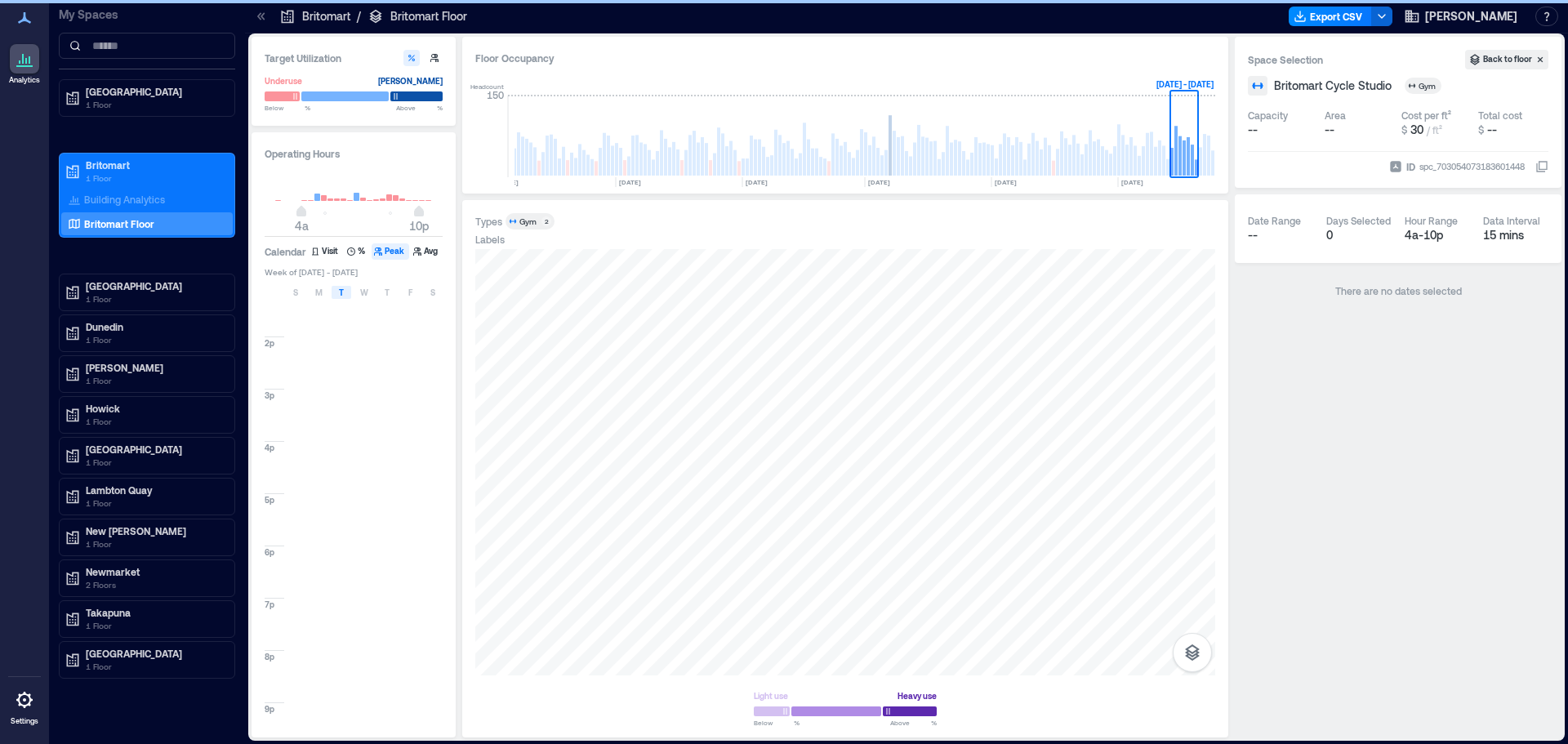
click at [343, 291] on span "T" at bounding box center [341, 293] width 5 height 13
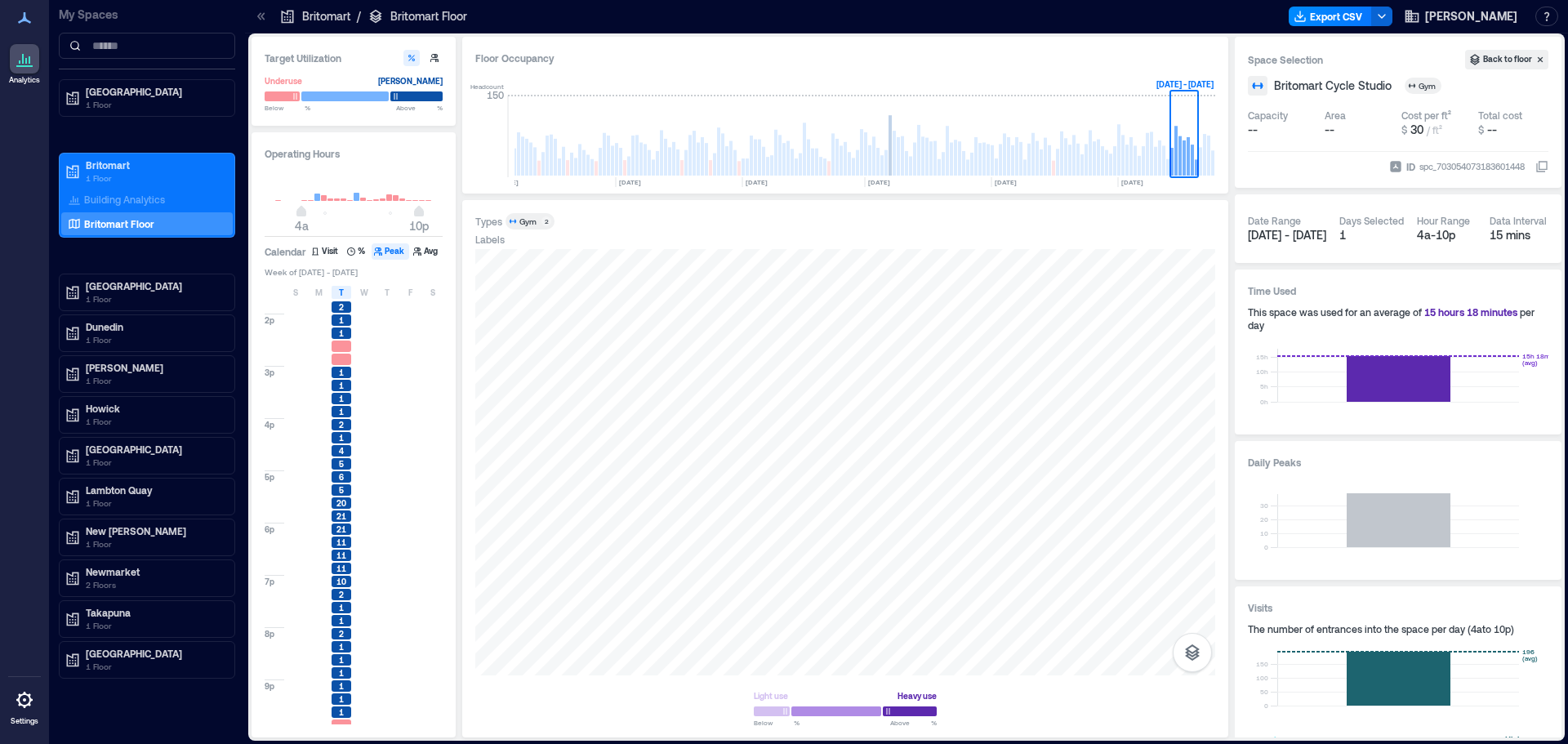
scroll to position [521, 0]
drag, startPoint x: 336, startPoint y: 299, endPoint x: 357, endPoint y: 293, distance: 21.8
click at [336, 299] on div "T" at bounding box center [341, 293] width 19 height 13
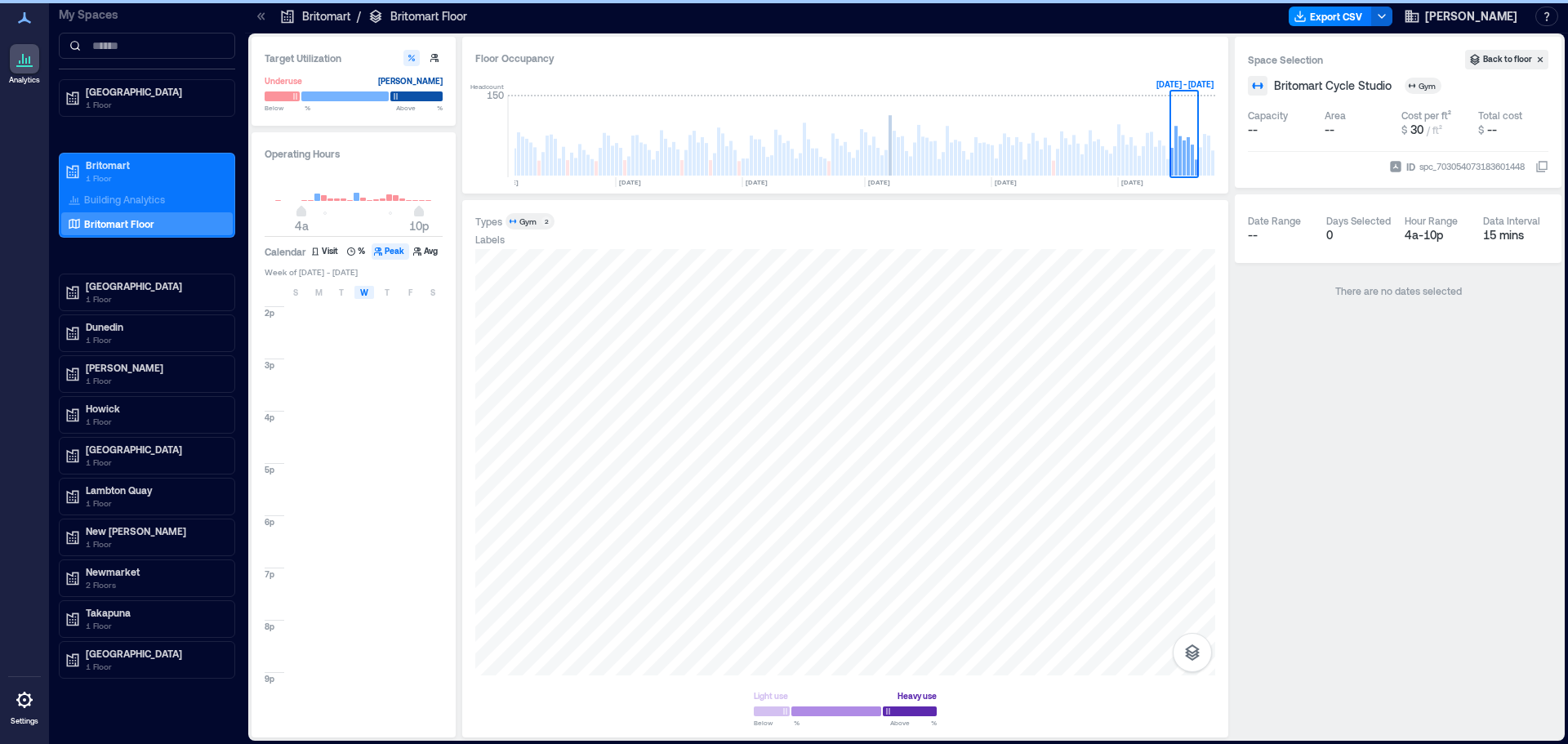
click at [357, 293] on div "W" at bounding box center [364, 293] width 19 height 13
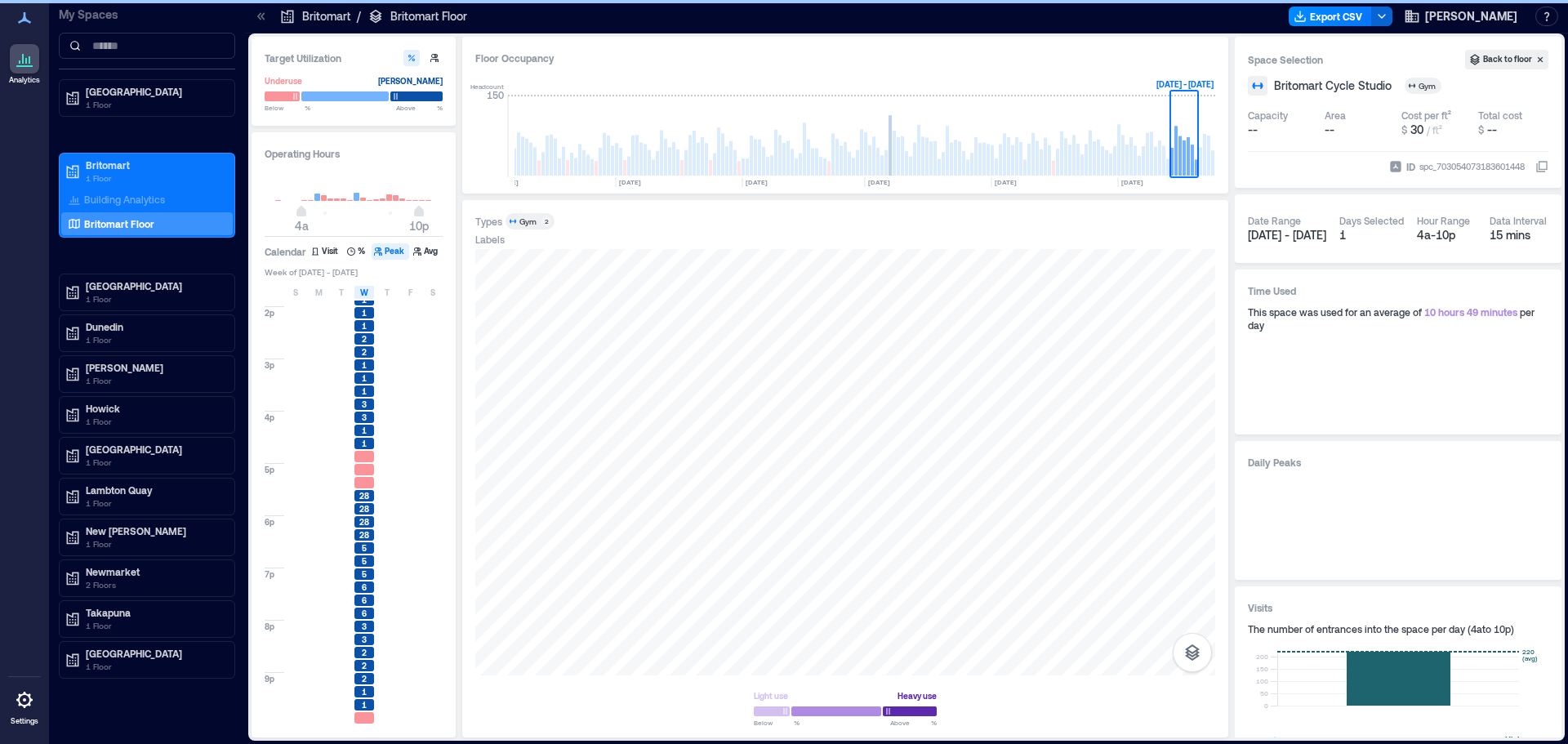
click at [409, 455] on div at bounding box center [410, 457] width 19 height 12
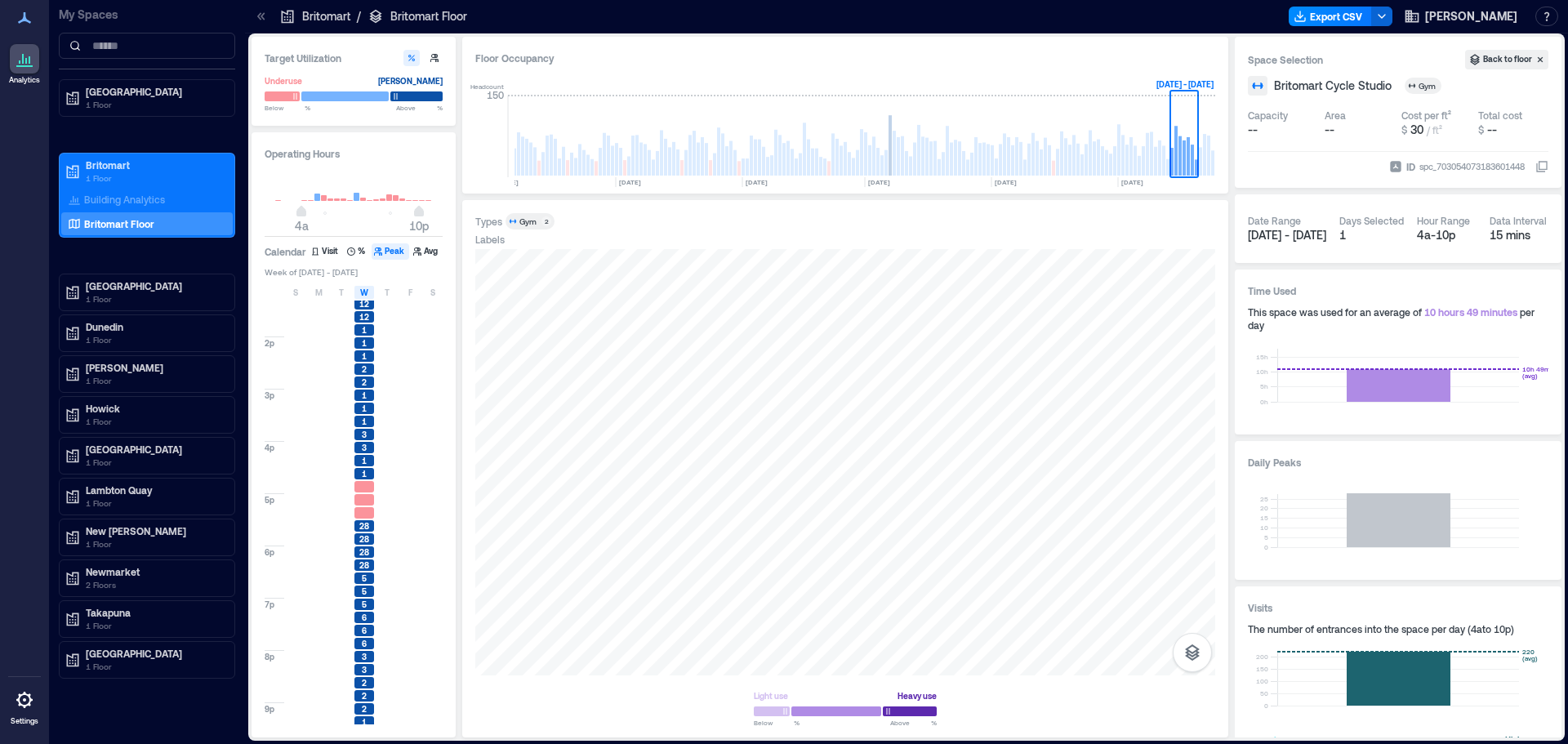
scroll to position [521, 0]
click at [366, 303] on span "1" at bounding box center [364, 300] width 5 height 12
click at [368, 297] on span "W" at bounding box center [364, 293] width 9 height 13
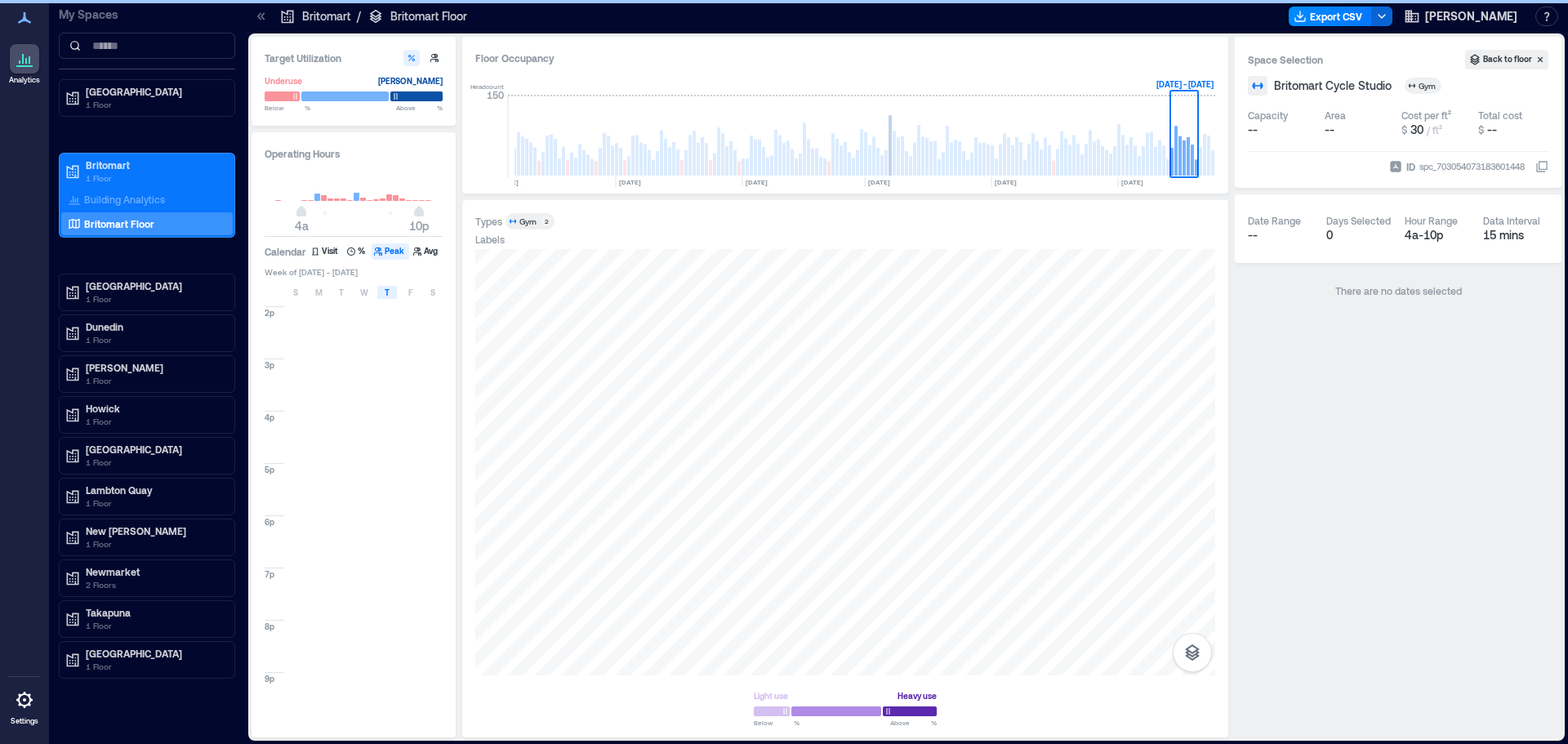
click at [386, 289] on span "T" at bounding box center [386, 293] width 5 height 13
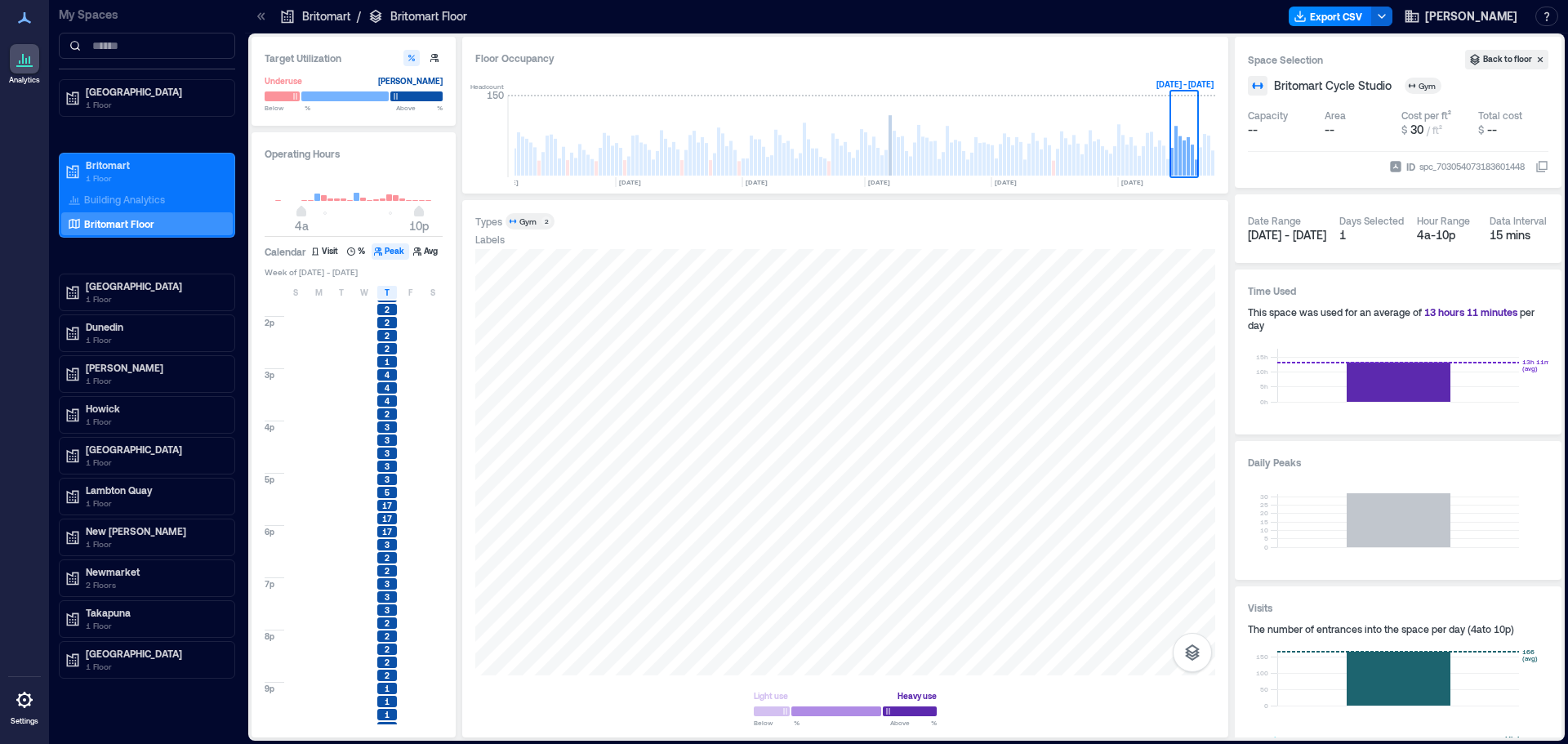
scroll to position [521, 0]
click at [392, 294] on div "T" at bounding box center [387, 293] width 19 height 13
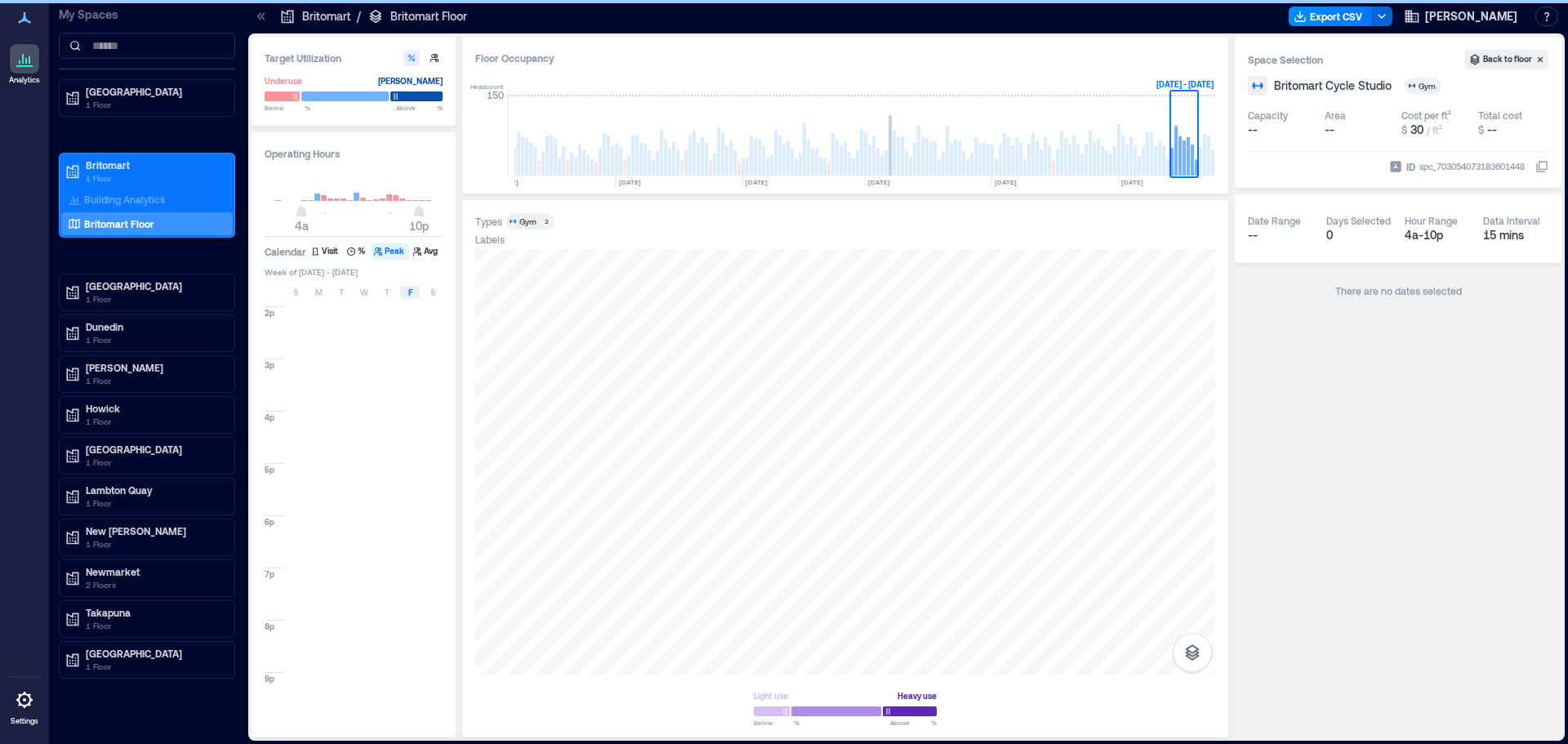
click at [413, 292] on div "F" at bounding box center [410, 293] width 19 height 13
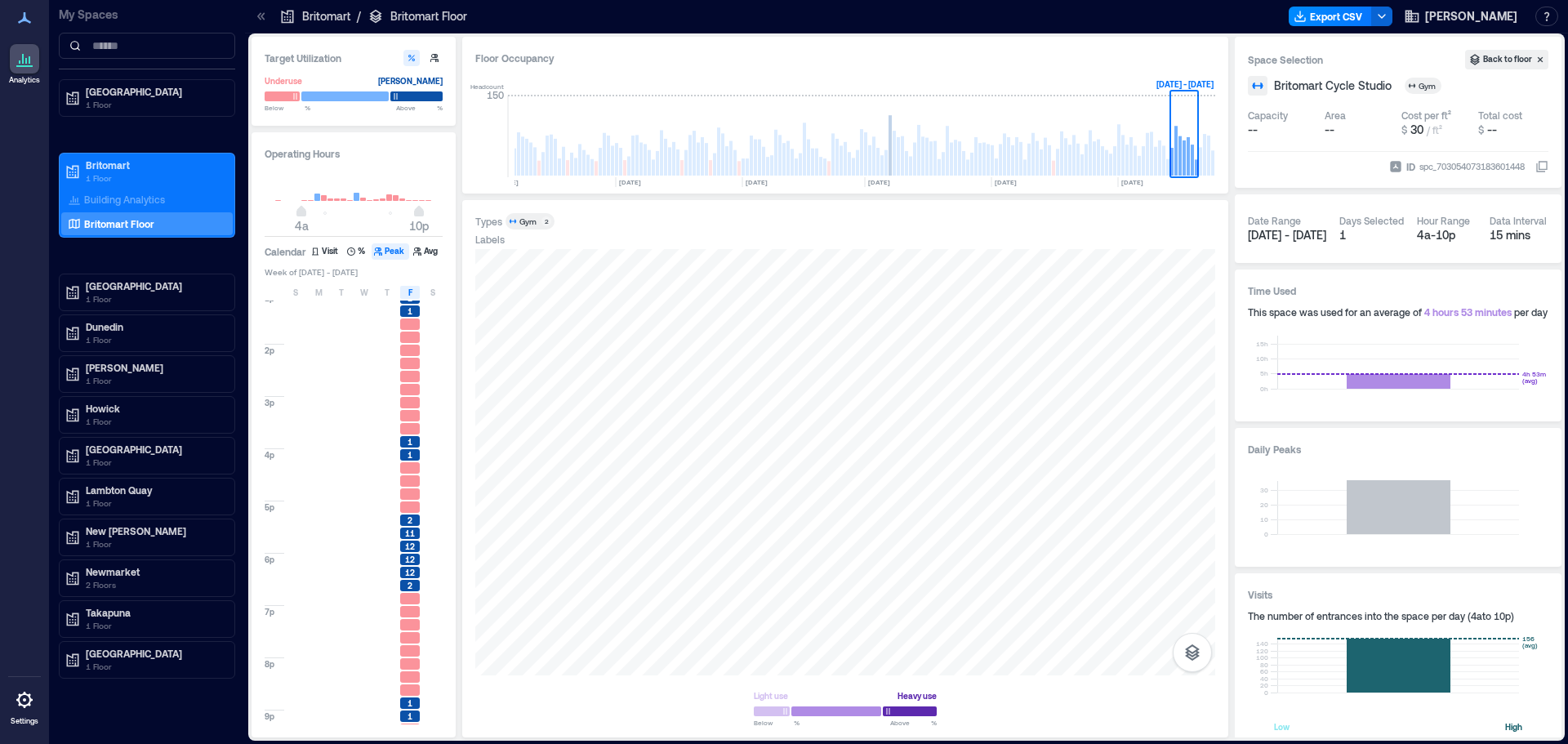
scroll to position [521, 0]
drag, startPoint x: 404, startPoint y: 294, endPoint x: 430, endPoint y: 293, distance: 26.0
click at [404, 294] on div "F" at bounding box center [410, 293] width 19 height 13
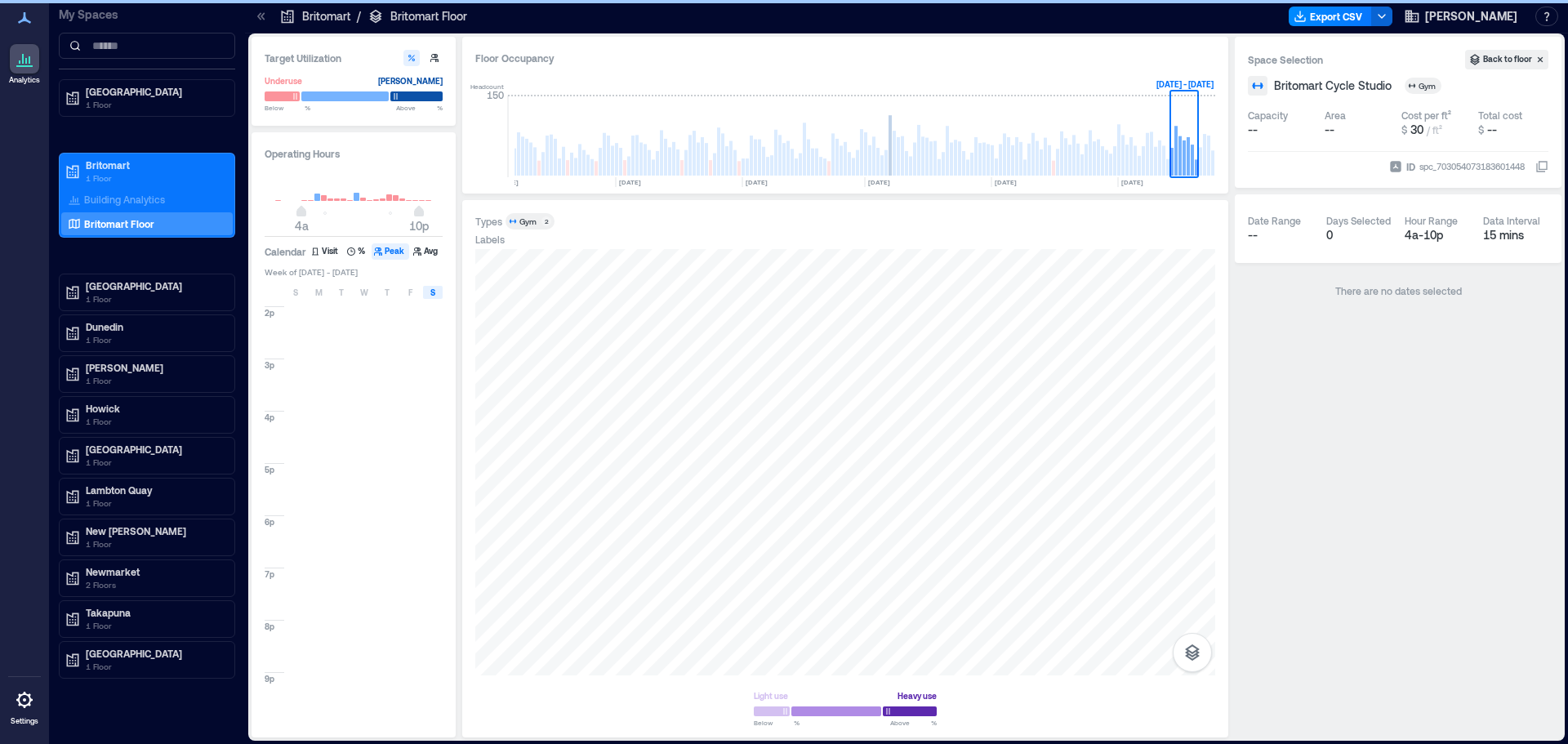
click at [430, 293] on span "S" at bounding box center [432, 293] width 5 height 13
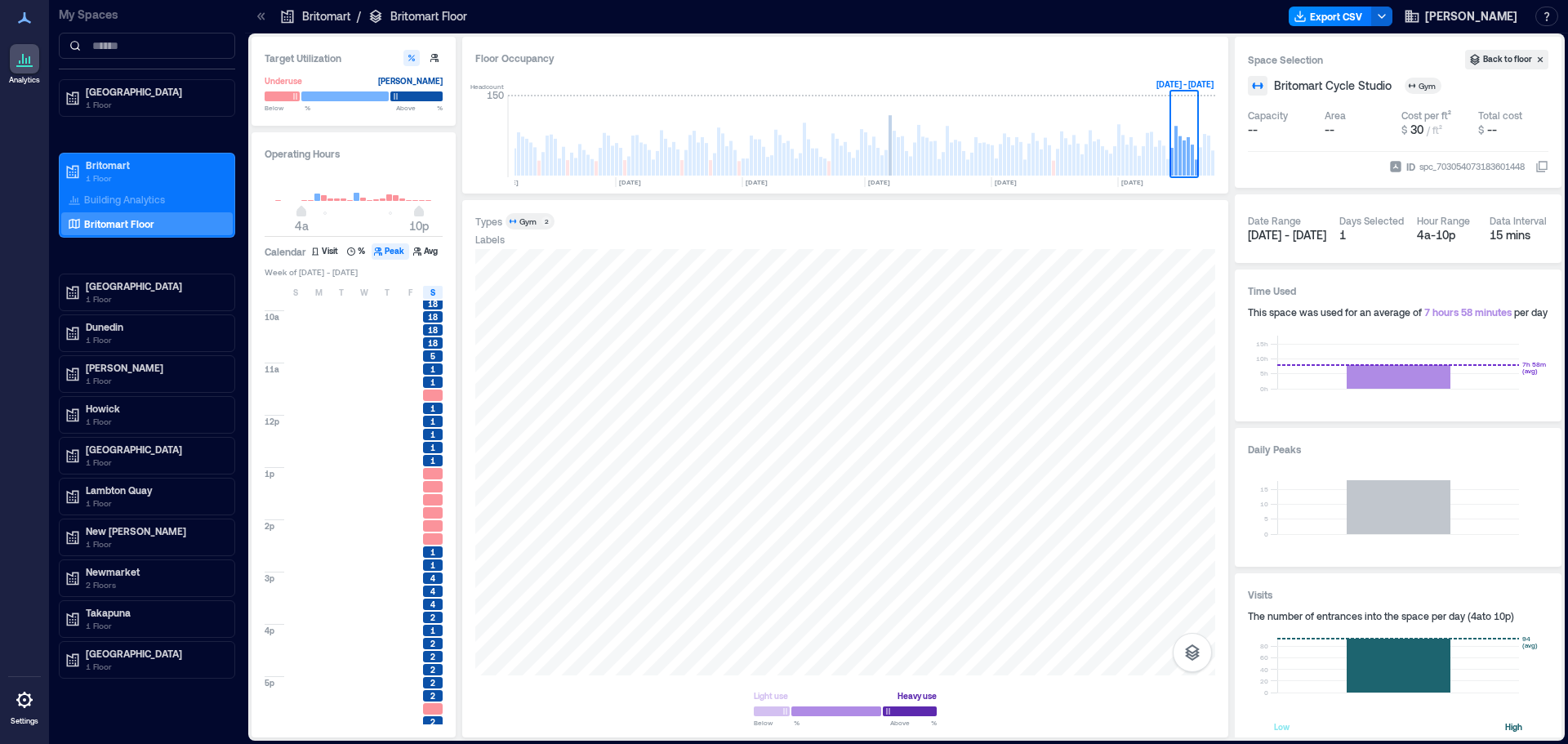
scroll to position [409, 0]
